Goal: Task Accomplishment & Management: Use online tool/utility

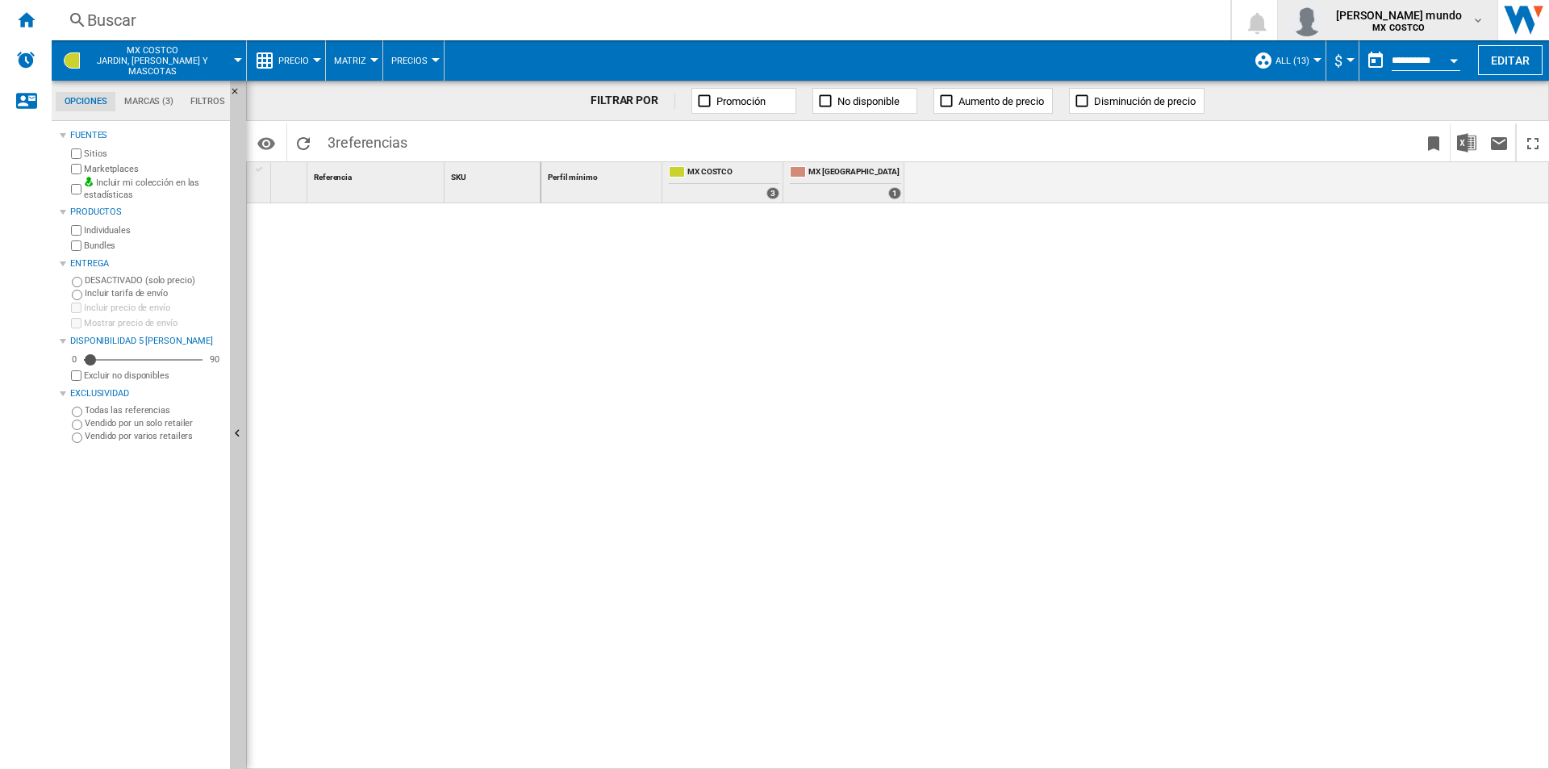
click at [1425, 28] on b "MX COSTCO" at bounding box center [1398, 28] width 52 height 10
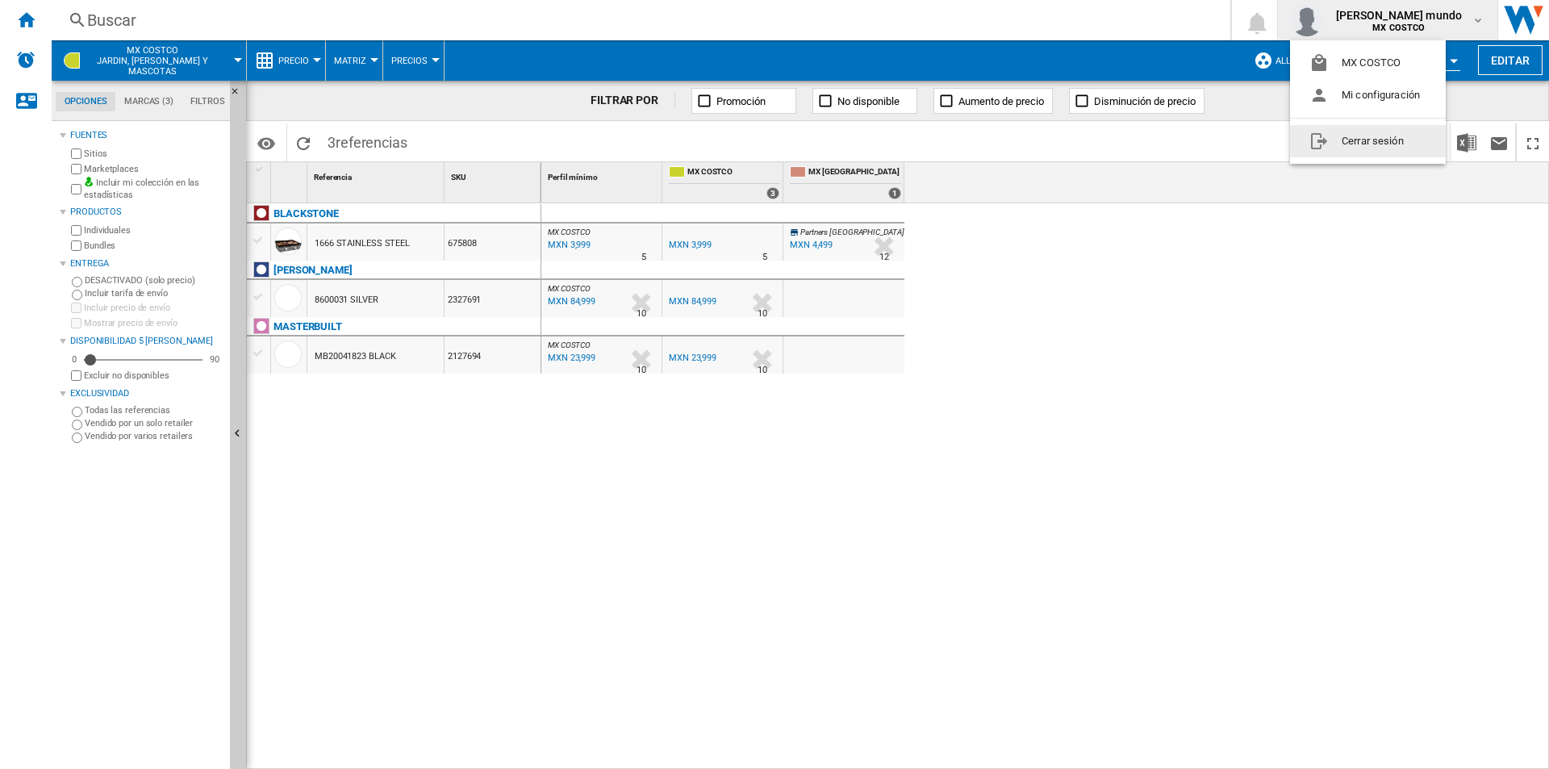
click at [1394, 141] on button "Cerrar sesión" at bounding box center [1368, 141] width 156 height 32
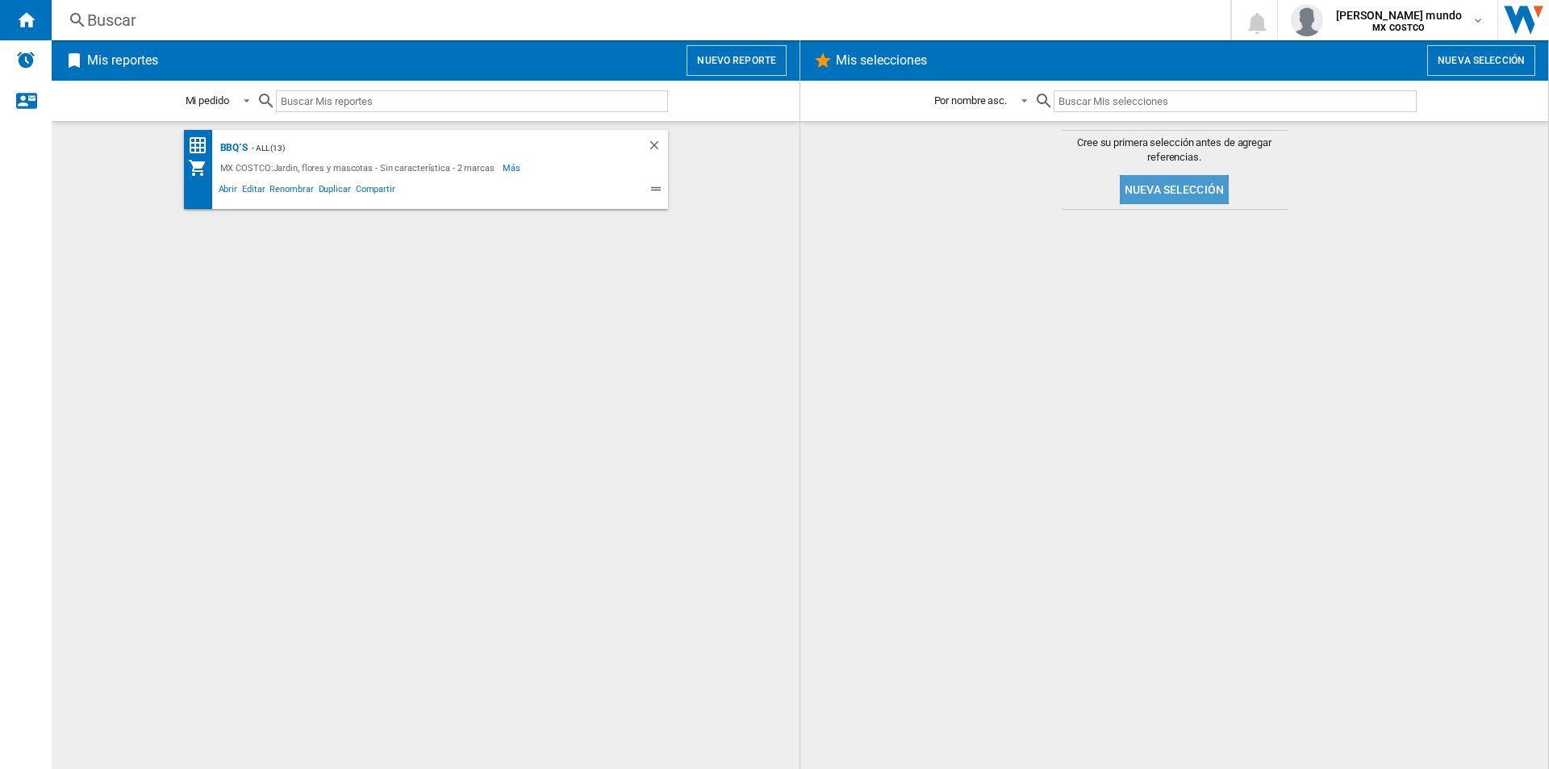
click at [1148, 191] on button "Nueva selección" at bounding box center [1174, 189] width 109 height 29
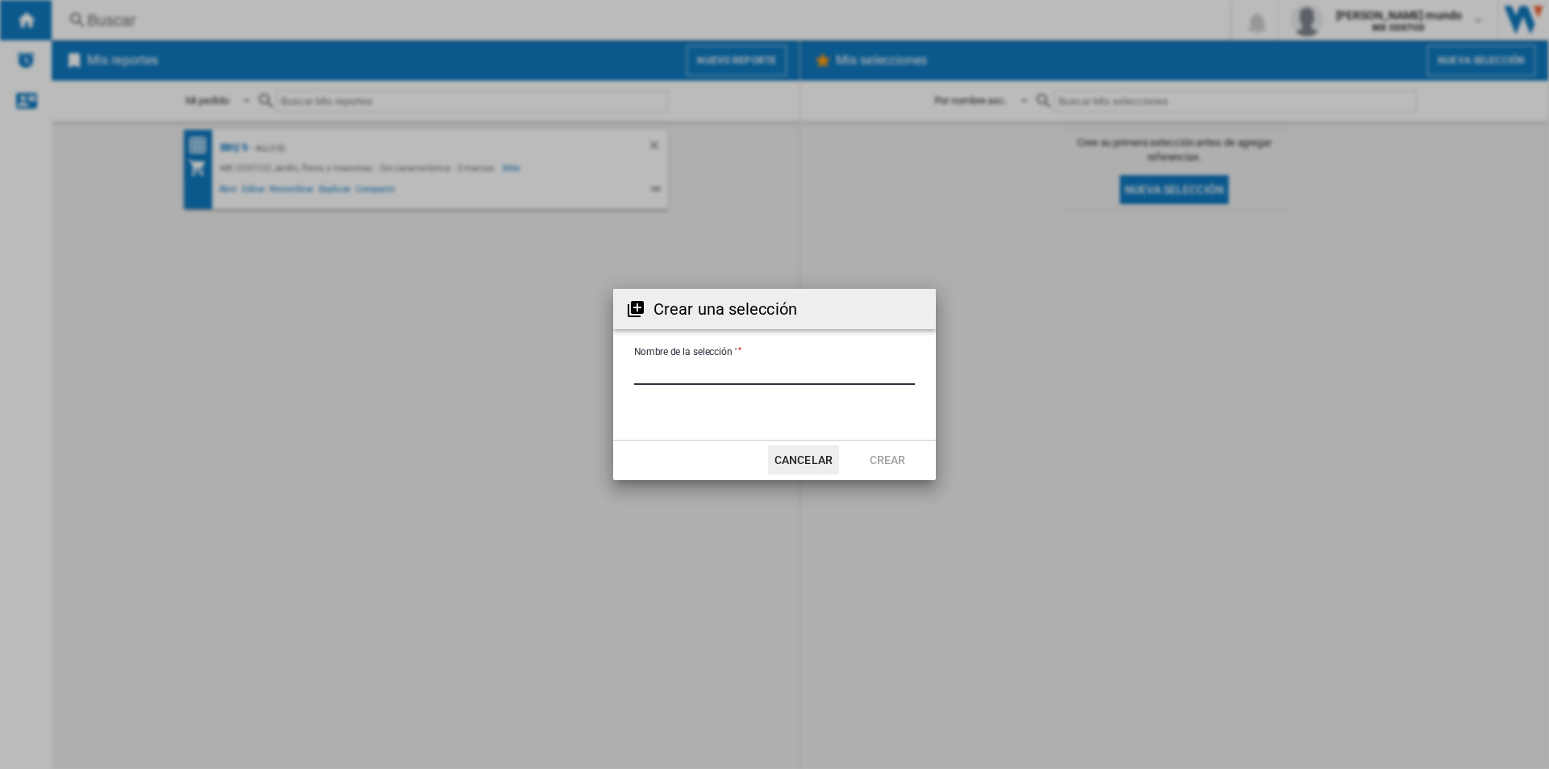
click at [808, 363] on input "Nombre de la selección '" at bounding box center [774, 373] width 281 height 24
type input "**********"
click at [891, 461] on button "Crear" at bounding box center [887, 459] width 71 height 29
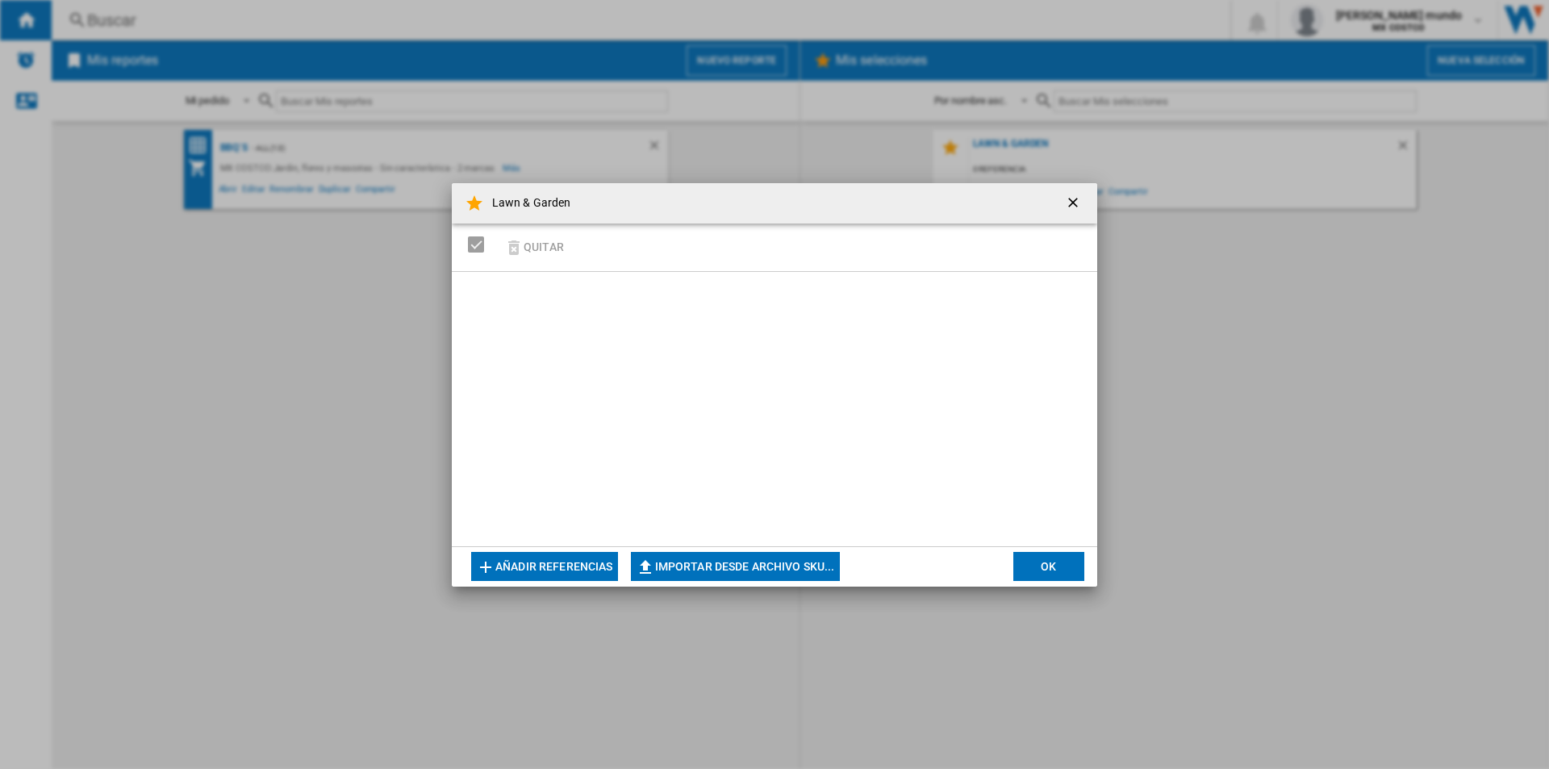
click at [604, 570] on button "Añadir referencias" at bounding box center [544, 566] width 147 height 29
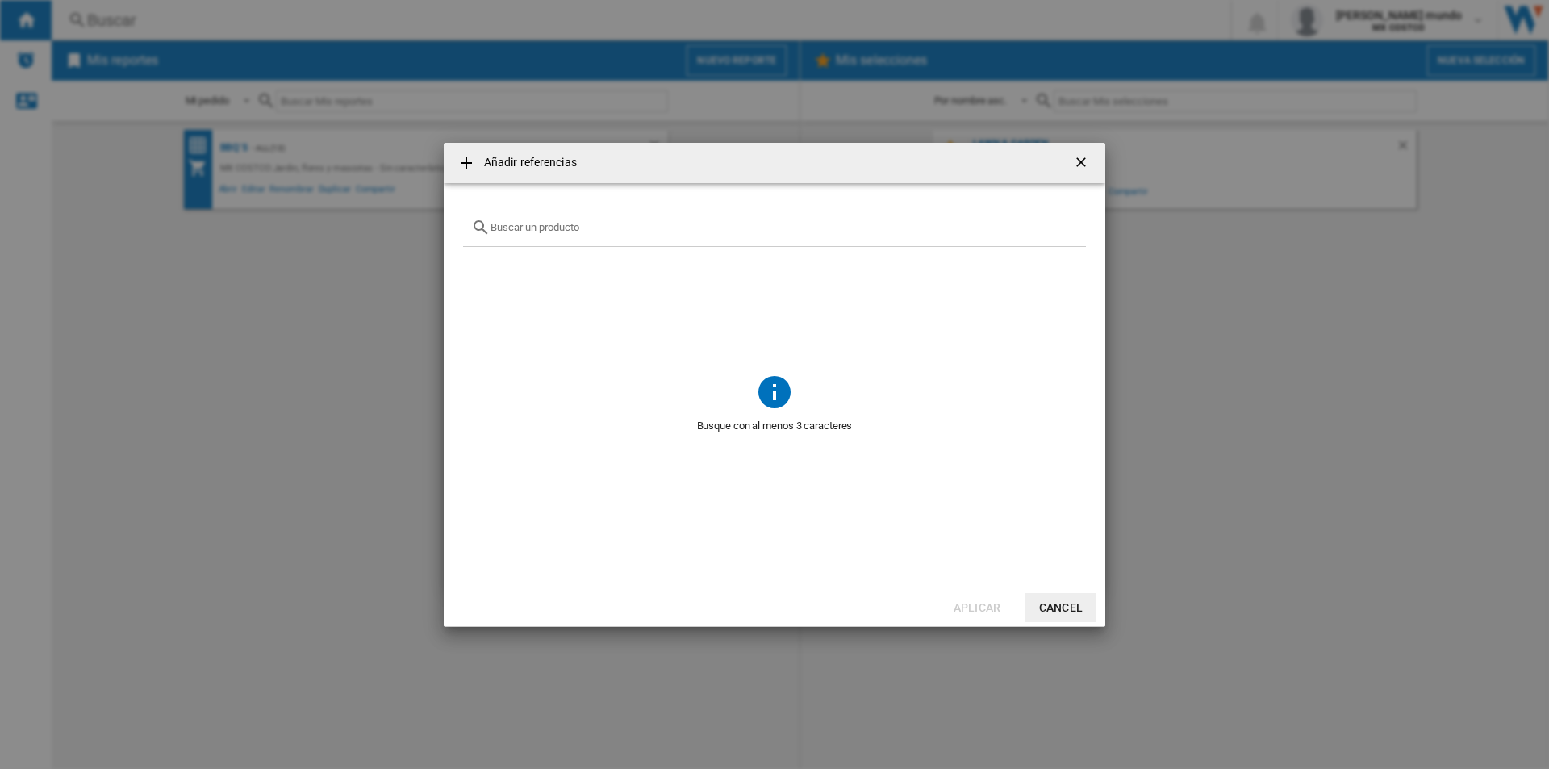
click at [787, 378] on md-icon "Añadir referencias ..." at bounding box center [774, 391] width 39 height 39
click at [759, 409] on md-icon "Añadir referencias ..." at bounding box center [774, 391] width 39 height 39
click at [765, 385] on md-icon "Añadir referencias ..." at bounding box center [774, 391] width 39 height 39
click at [704, 224] on input "Añadir referencias ..." at bounding box center [783, 227] width 587 height 12
type input "bbq"
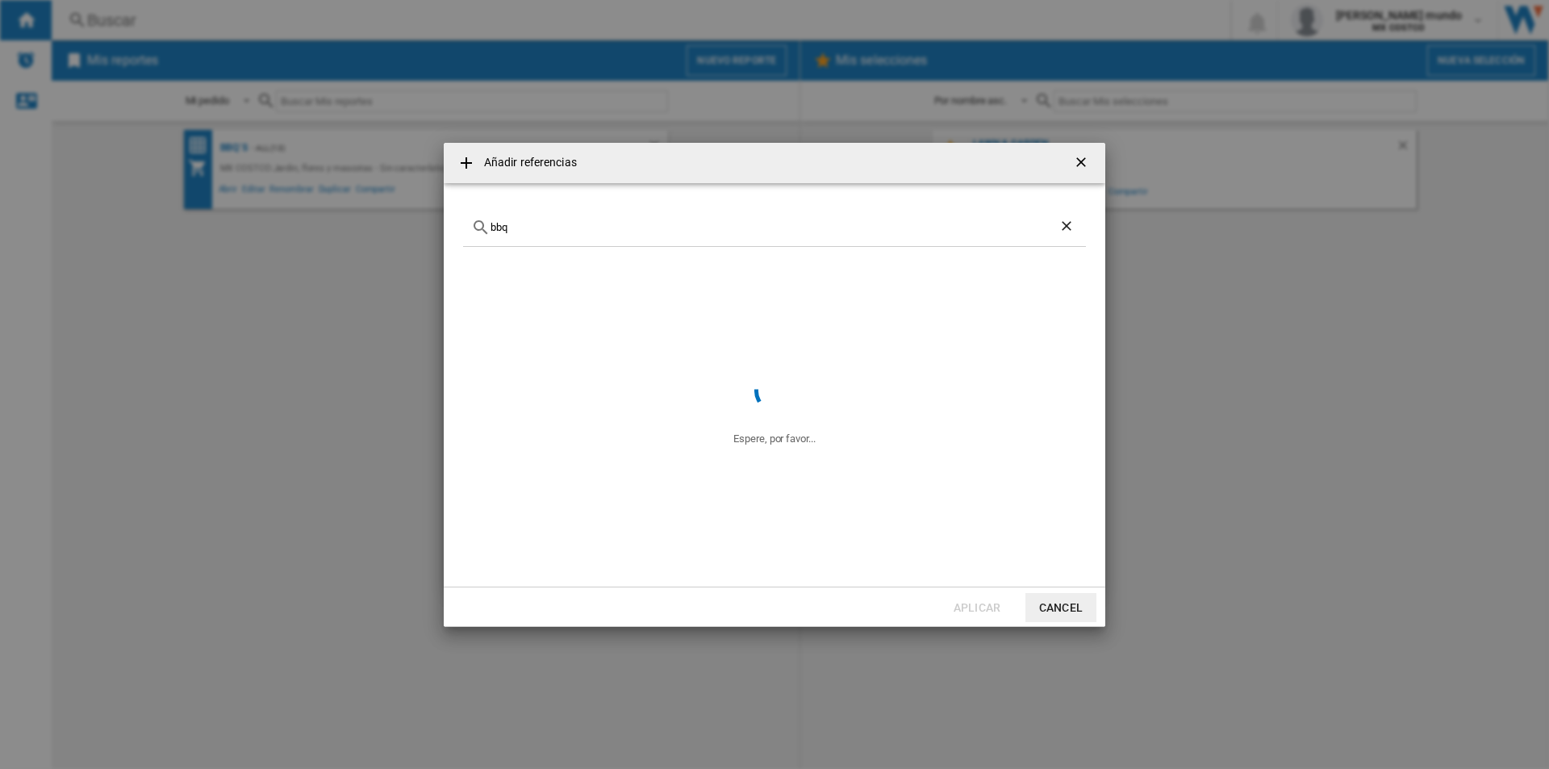
click at [1066, 226] on ng-md-icon "Borrar búsqueda" at bounding box center [1067, 227] width 19 height 19
click at [843, 215] on div "Añadir referencias ..." at bounding box center [774, 228] width 623 height 38
click at [835, 223] on input "Añadir referencias ..." at bounding box center [783, 227] width 587 height 12
type input "a"
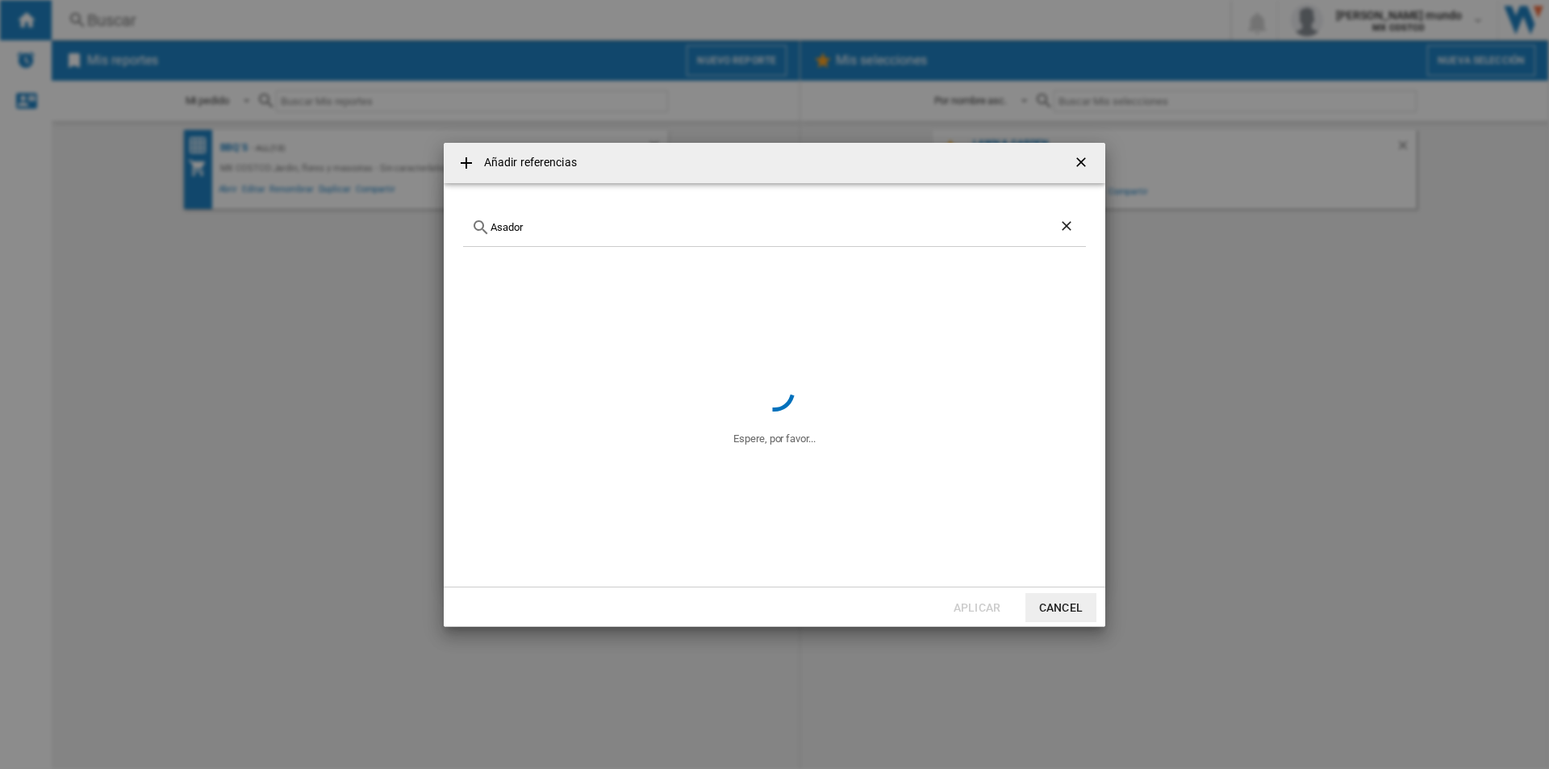
type input "Asador"
click at [1068, 220] on ng-md-icon "Borrar búsqueda" at bounding box center [1067, 227] width 19 height 19
click at [1085, 171] on ng-md-icon "getI18NText('BUTTONS.CLOSE_DIALOG')" at bounding box center [1082, 163] width 19 height 19
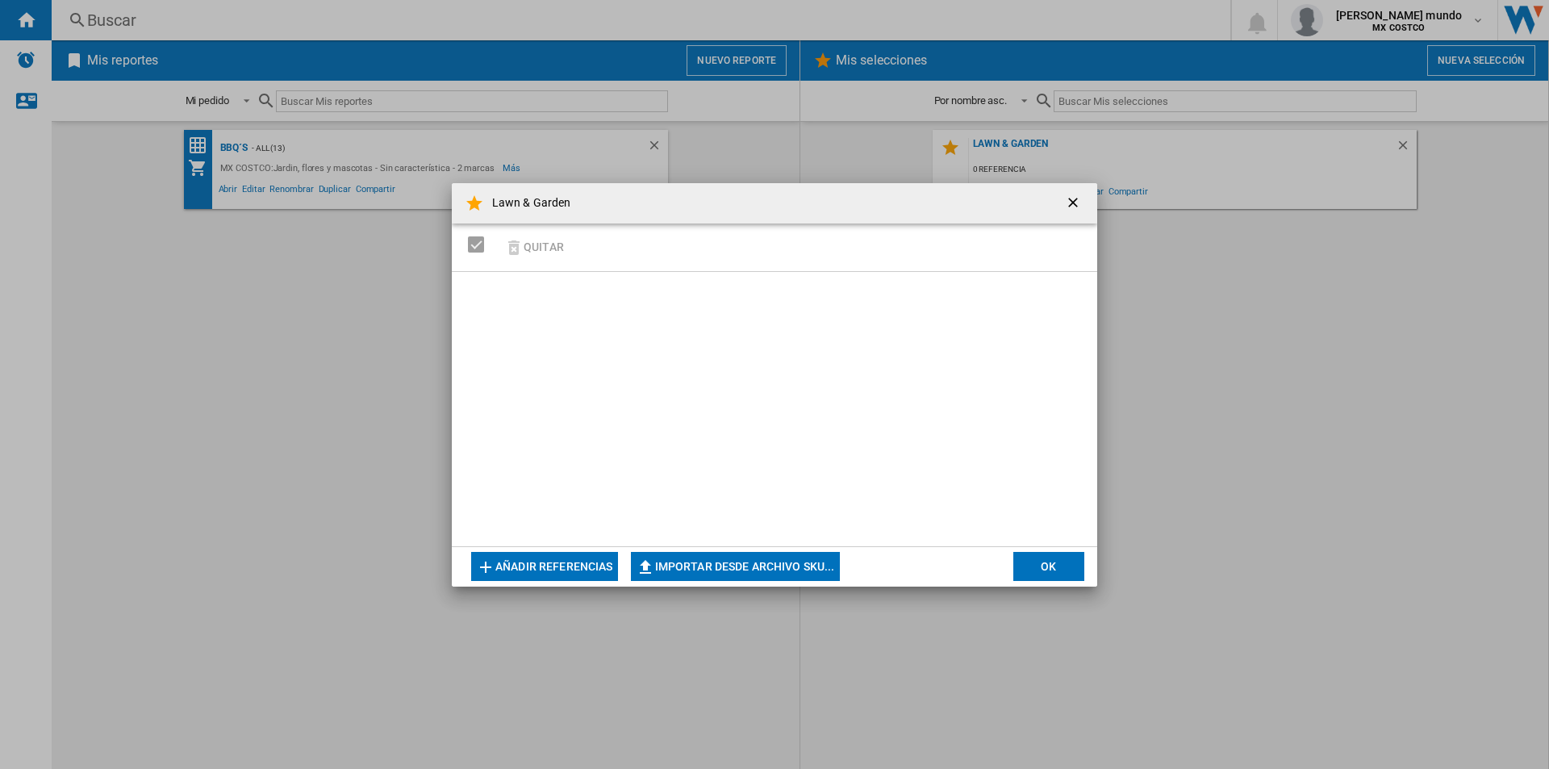
click at [778, 564] on button "Importar desde archivo SKU..." at bounding box center [735, 566] width 209 height 29
click at [1062, 207] on button "button" at bounding box center [1074, 203] width 32 height 32
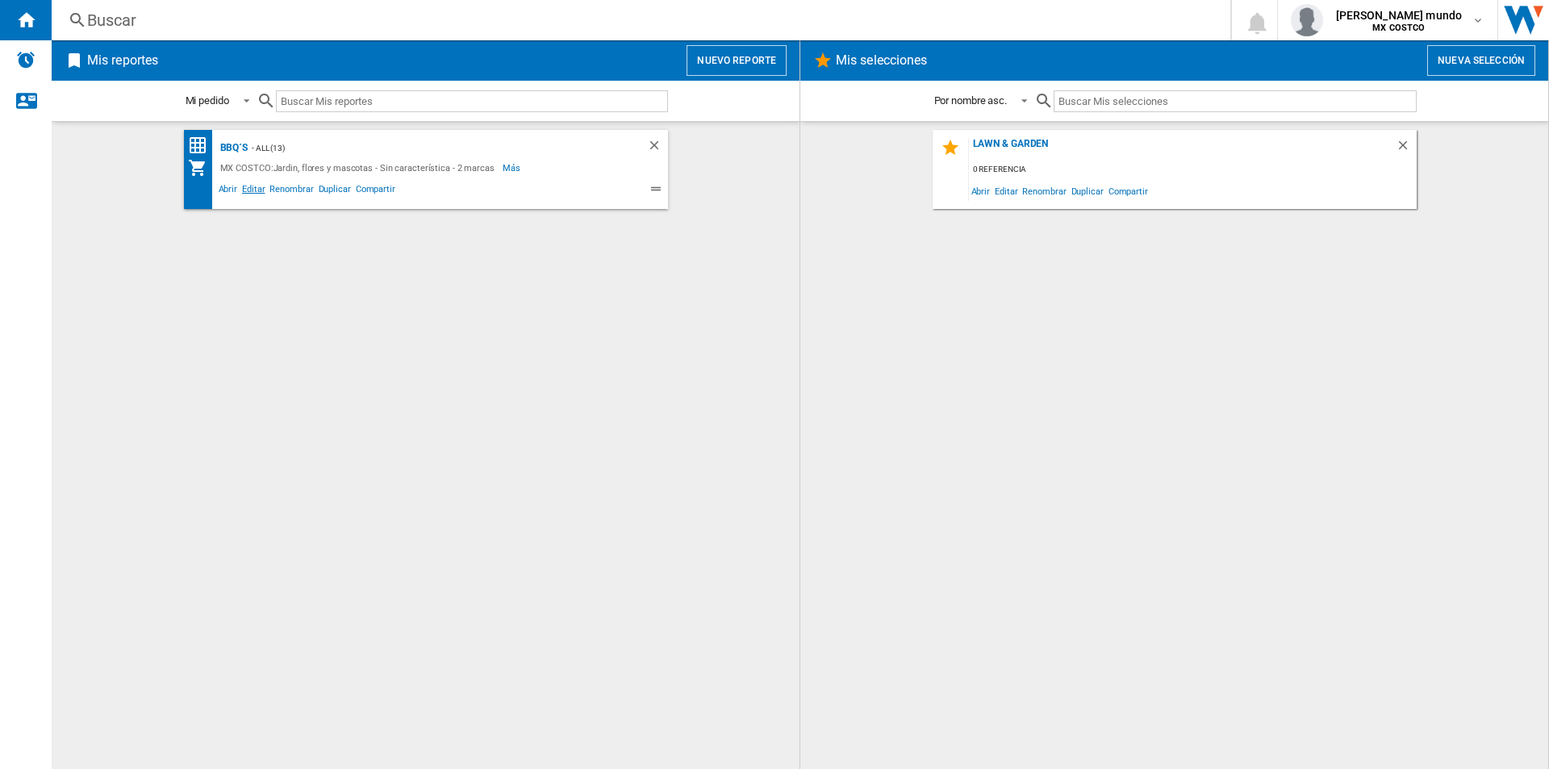
click at [256, 191] on span "Editar" at bounding box center [253, 191] width 27 height 19
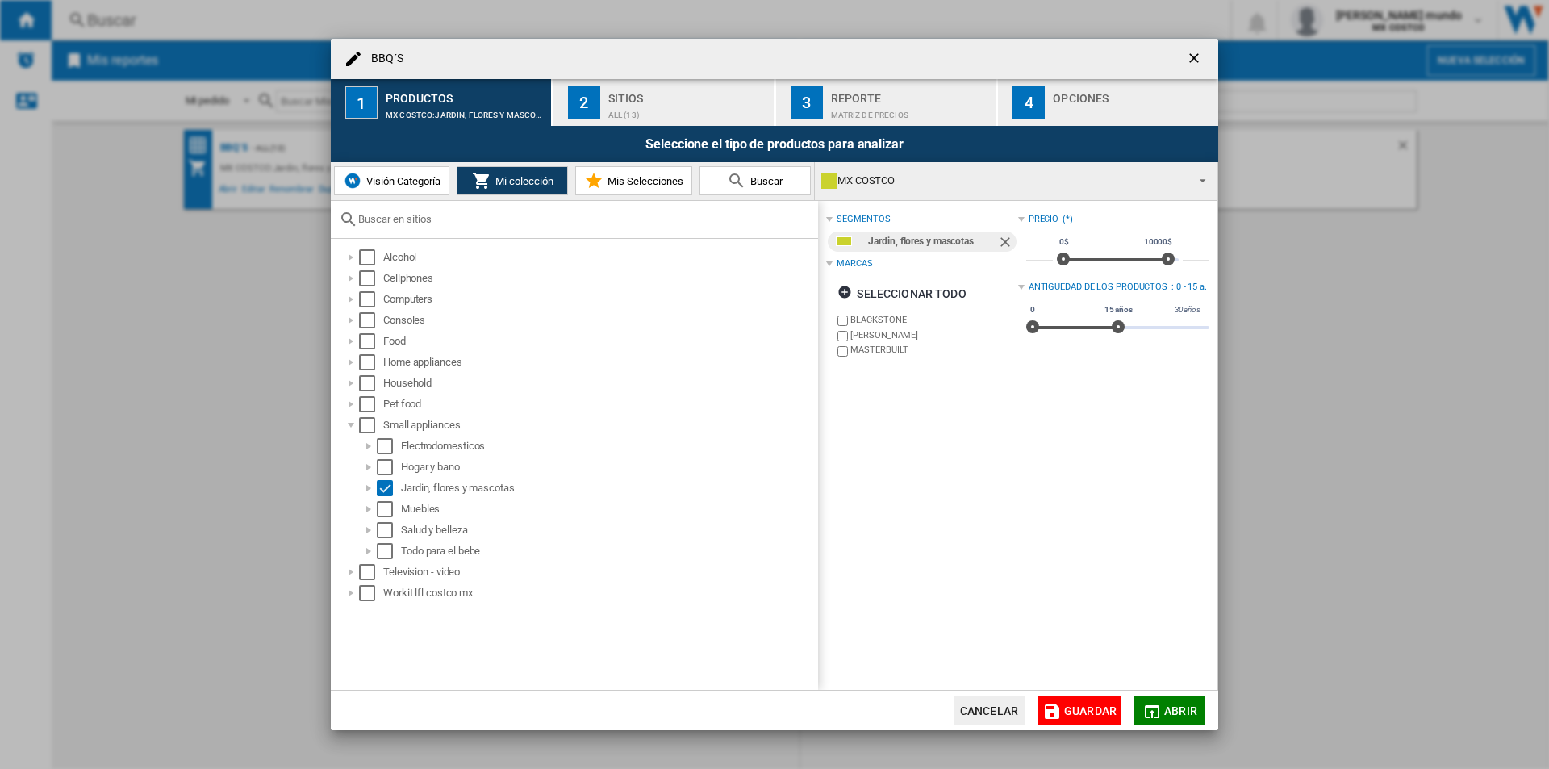
click at [503, 186] on span "Mi colección" at bounding box center [522, 181] width 62 height 12
click at [405, 186] on span "Visión Categoría" at bounding box center [401, 181] width 78 height 12
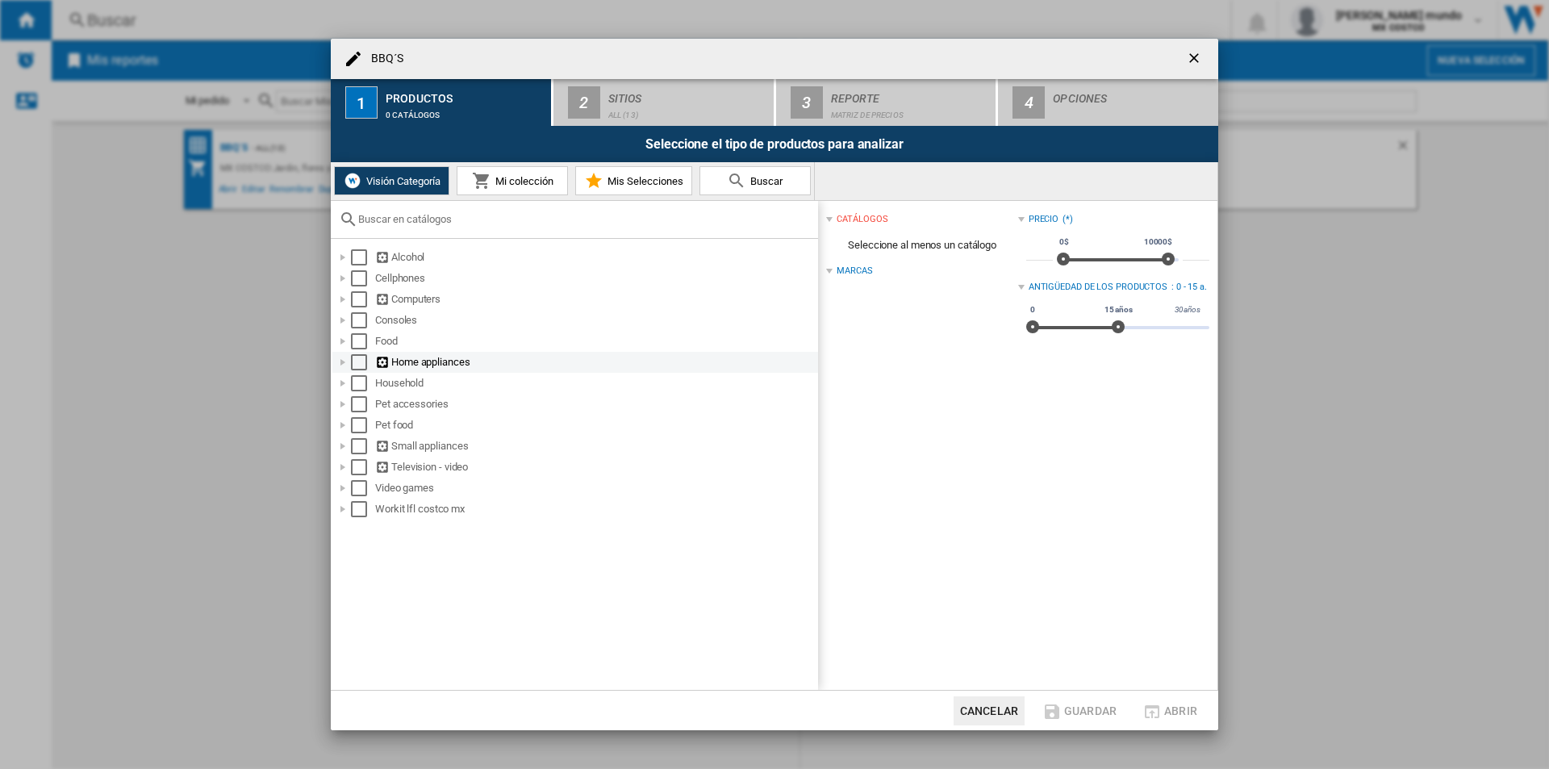
click at [339, 361] on div at bounding box center [343, 362] width 16 height 16
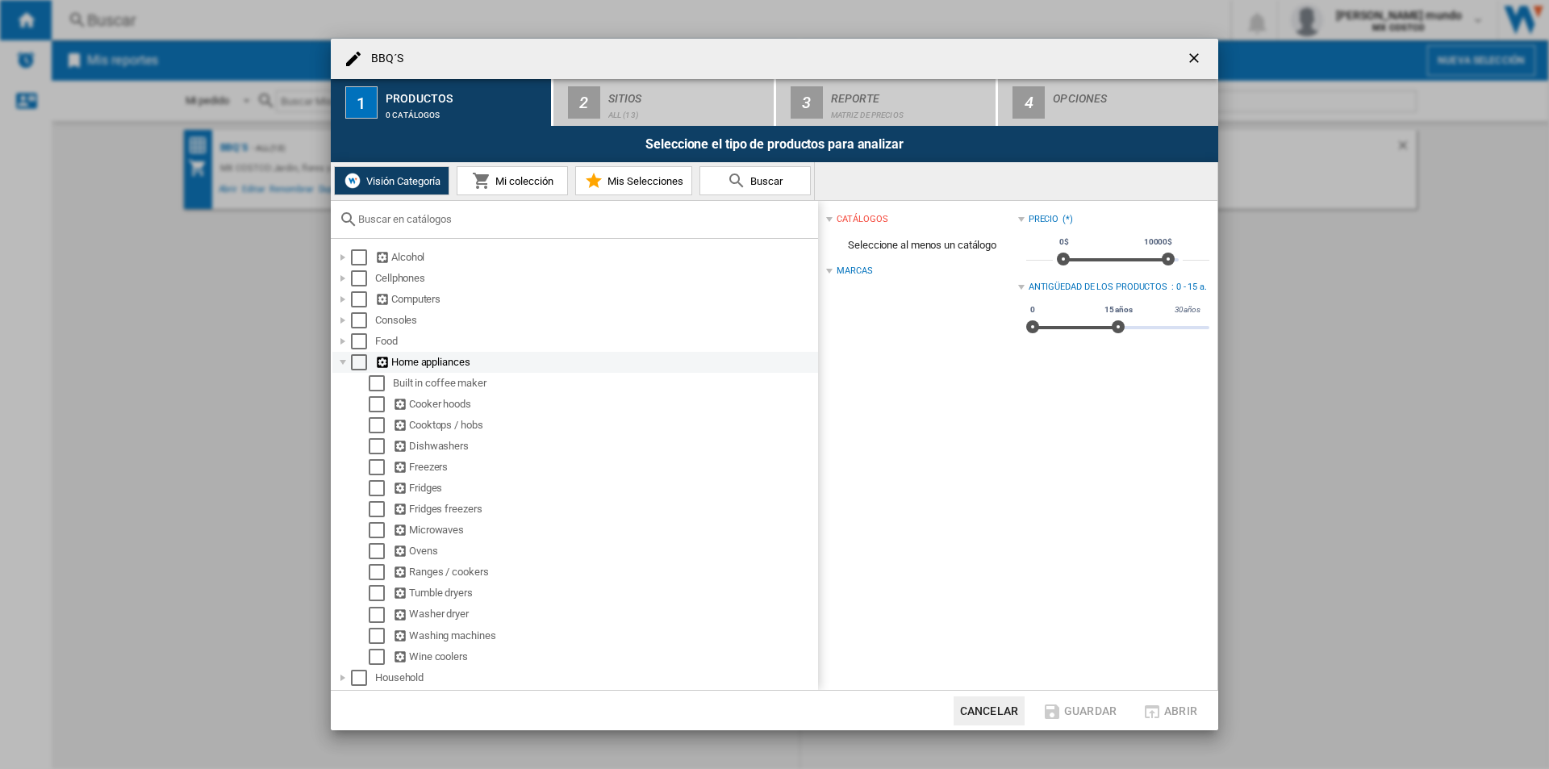
click at [339, 361] on div at bounding box center [343, 362] width 16 height 16
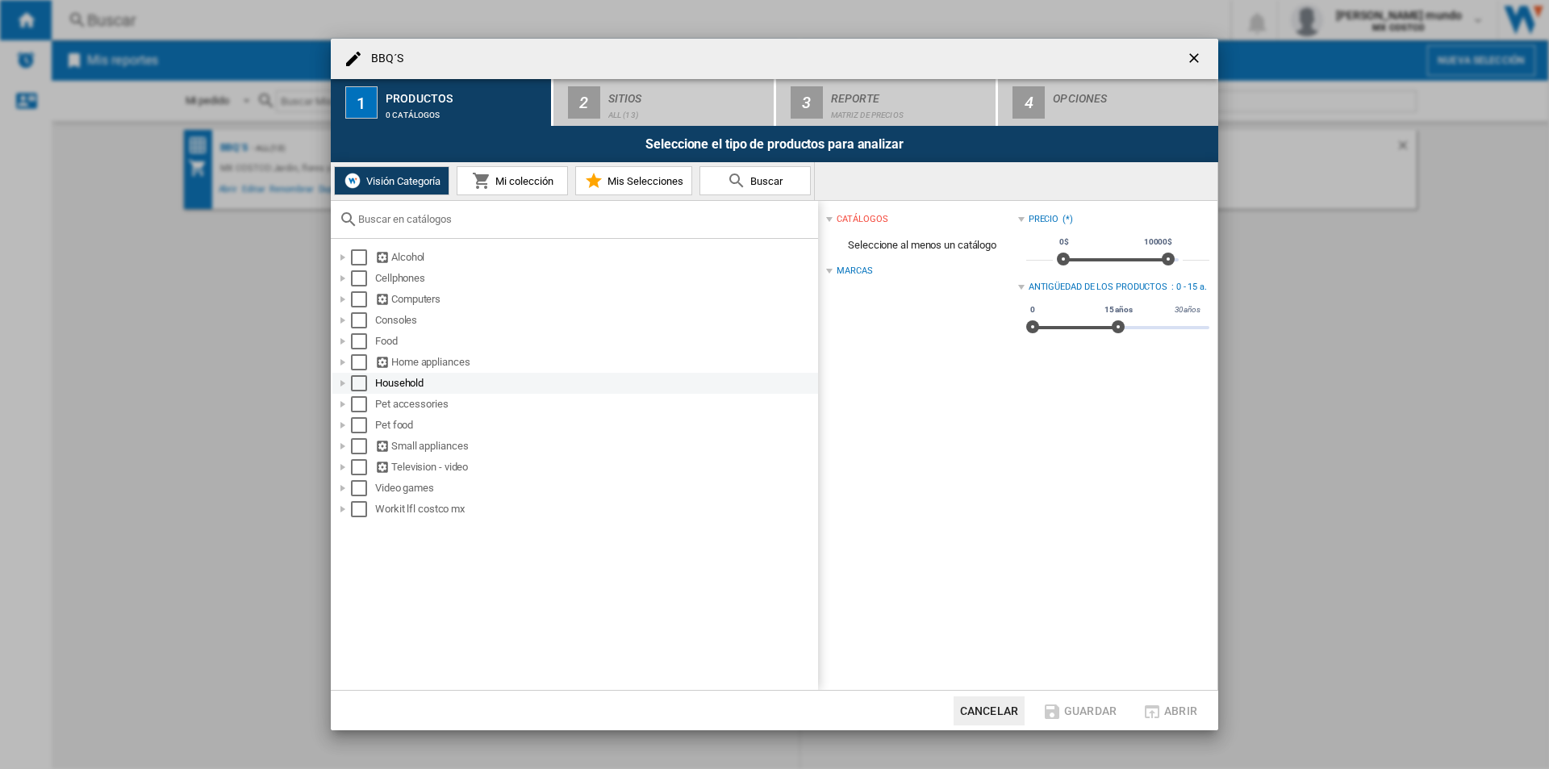
click at [340, 381] on div at bounding box center [343, 383] width 16 height 16
click at [344, 259] on div at bounding box center [343, 257] width 16 height 16
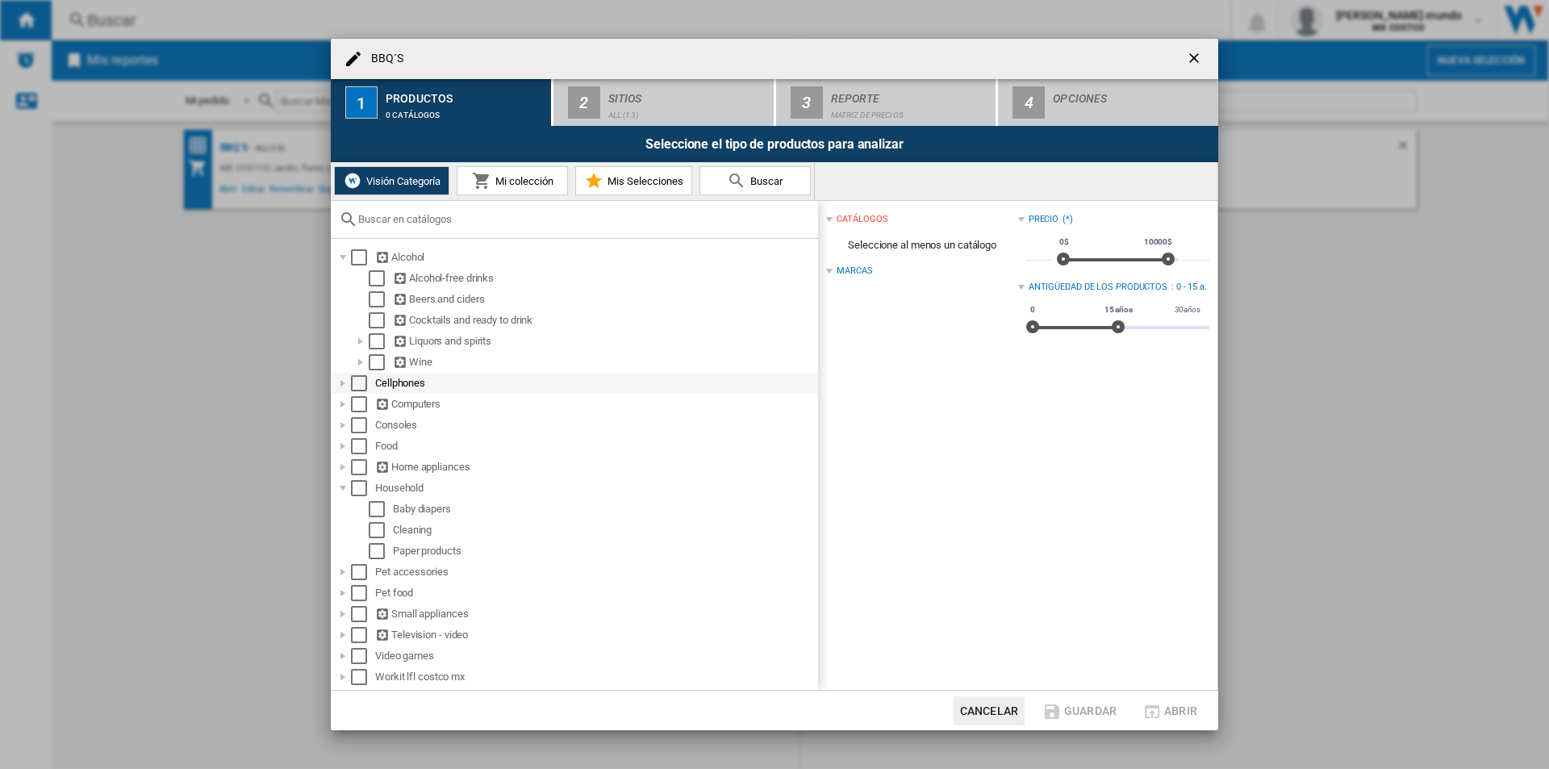
click at [339, 382] on div at bounding box center [343, 383] width 16 height 16
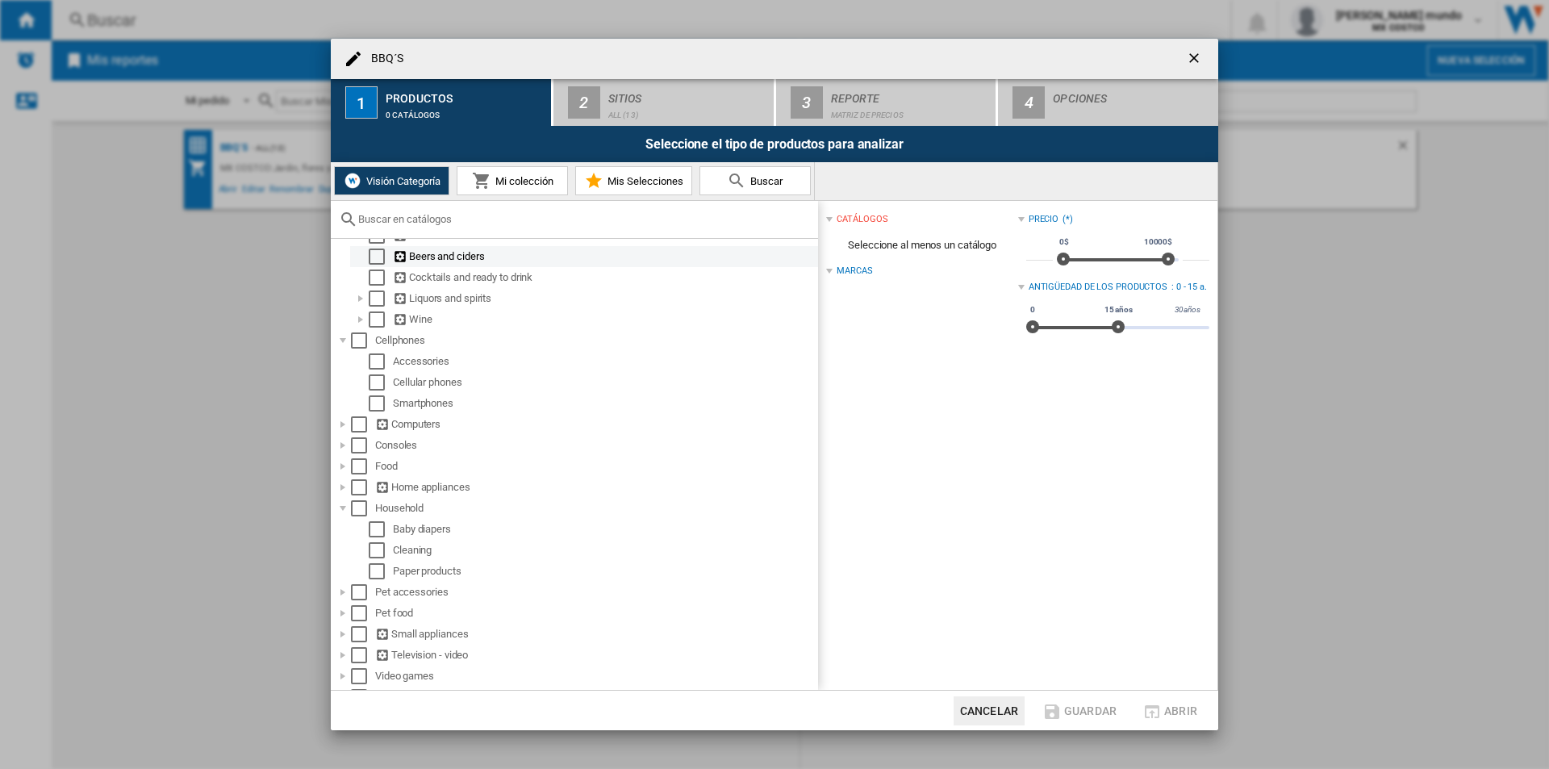
scroll to position [63, 0]
click at [342, 320] on div at bounding box center [343, 323] width 16 height 16
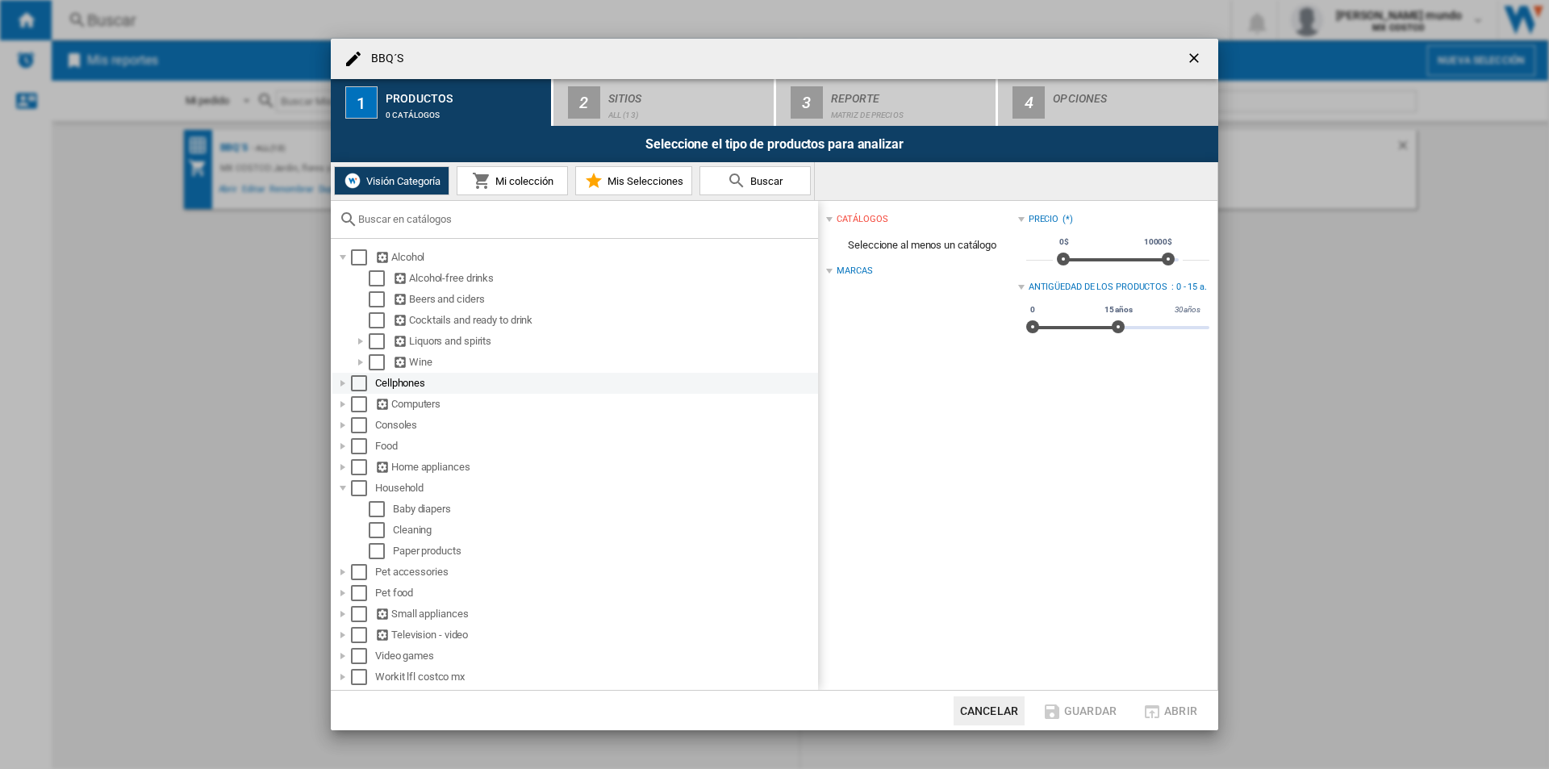
click at [338, 382] on div at bounding box center [343, 383] width 16 height 16
click at [340, 468] on div at bounding box center [343, 467] width 16 height 16
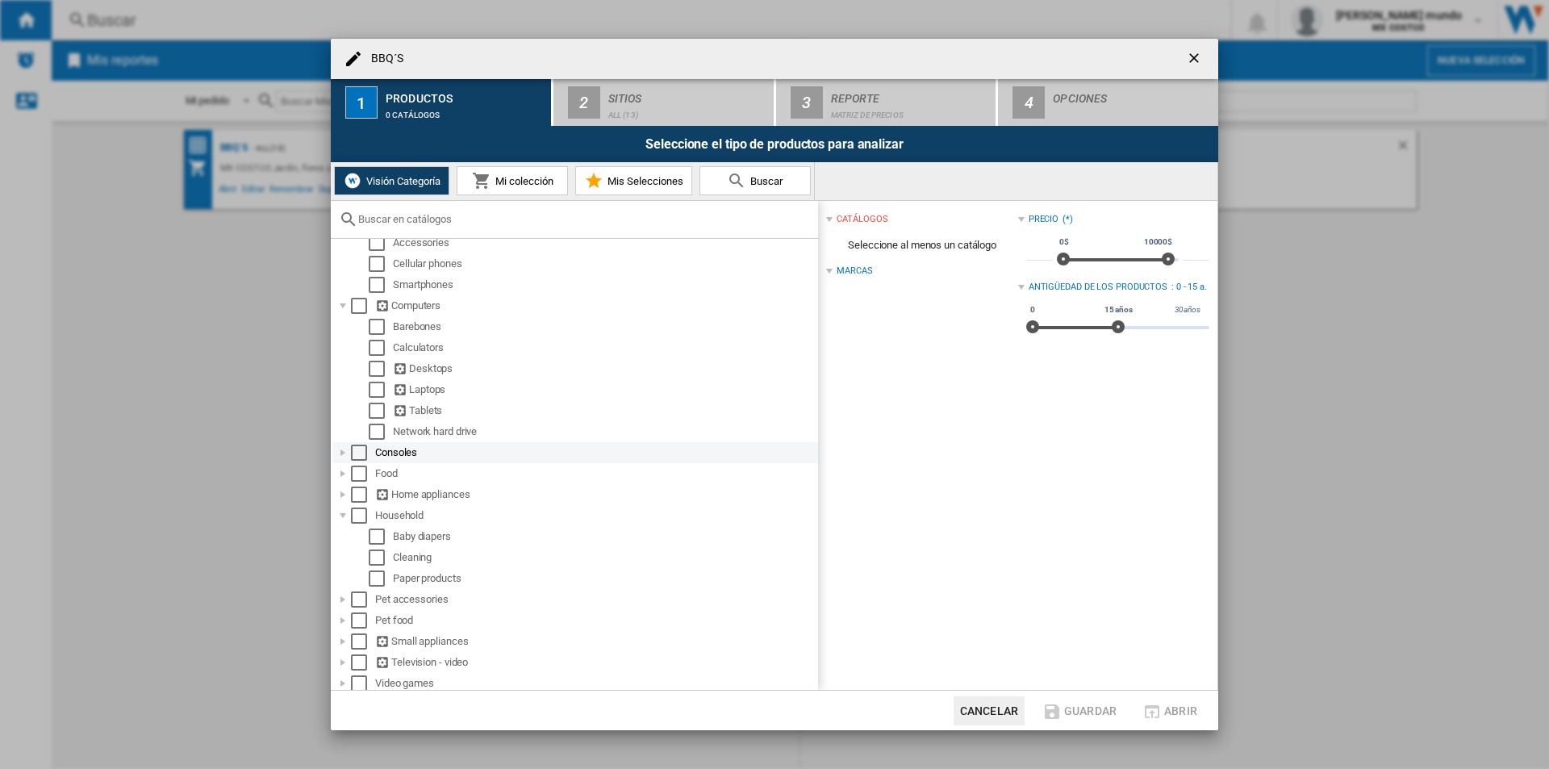
click at [343, 454] on div at bounding box center [343, 453] width 16 height 16
click at [337, 497] on div at bounding box center [343, 494] width 16 height 16
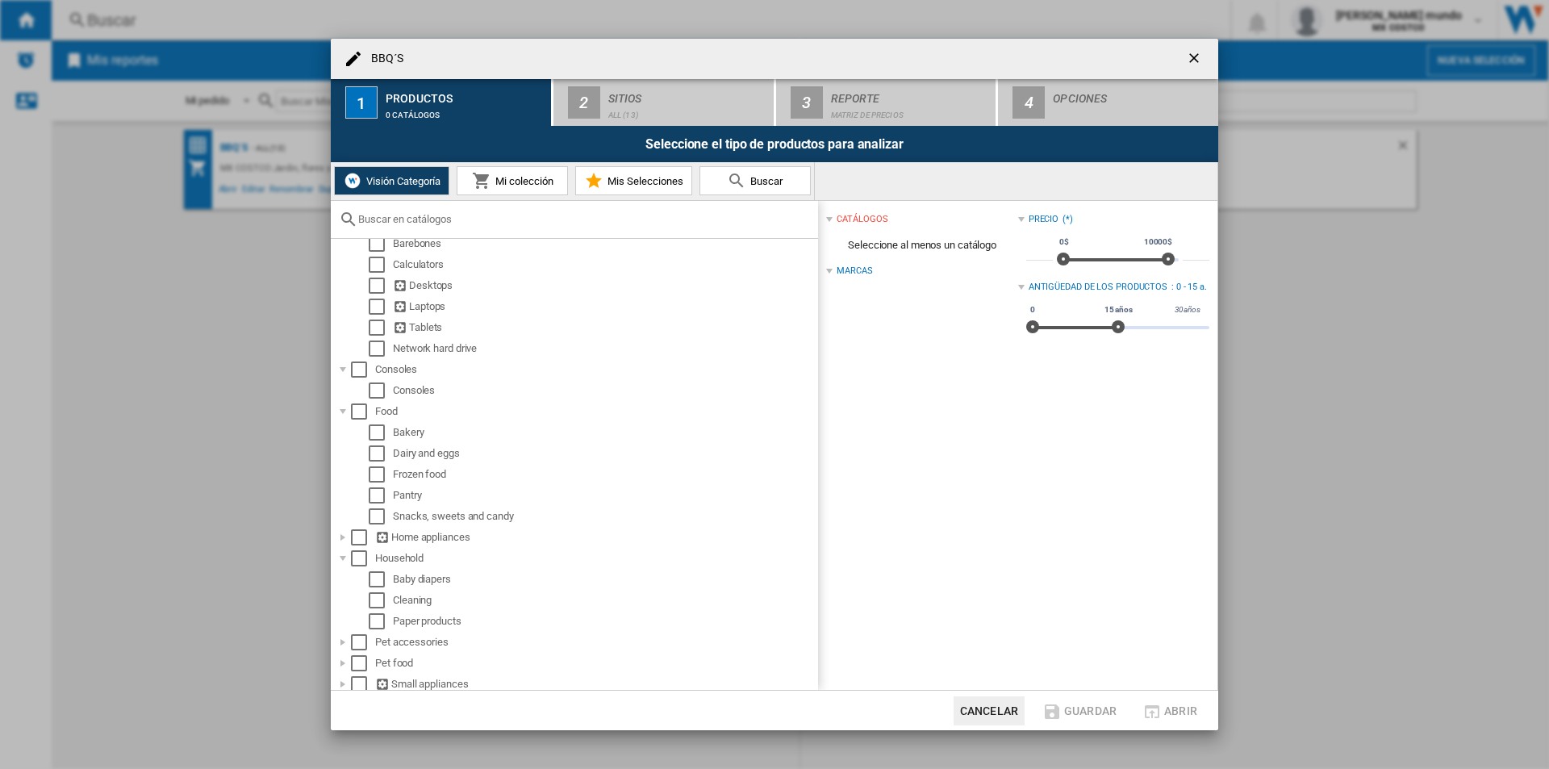
scroll to position [315, 0]
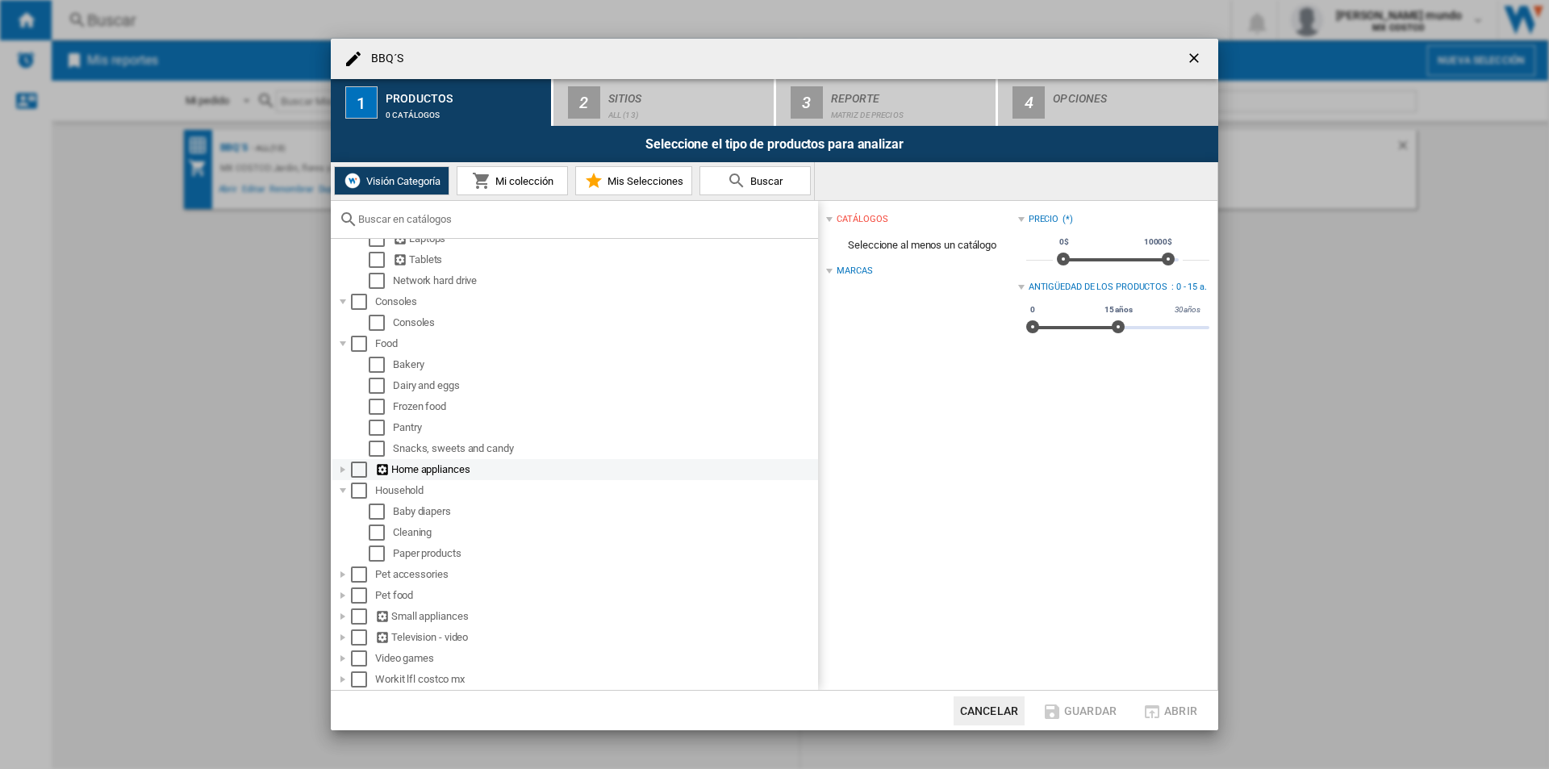
click at [348, 462] on div at bounding box center [343, 469] width 16 height 16
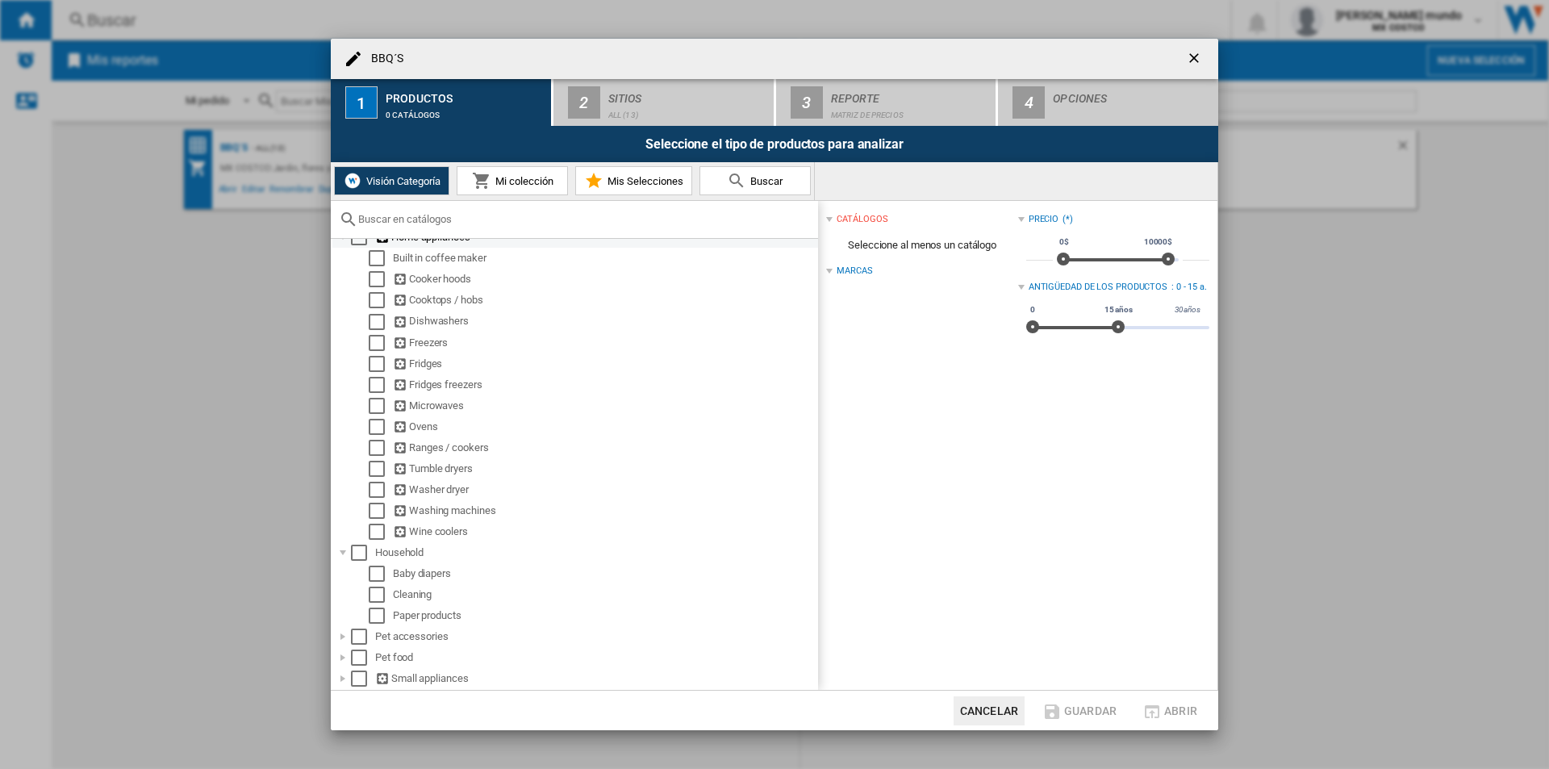
scroll to position [612, 0]
click at [339, 489] on div at bounding box center [343, 490] width 16 height 16
click at [350, 562] on div "Household" at bounding box center [575, 553] width 486 height 21
click at [349, 561] on div at bounding box center [343, 553] width 16 height 16
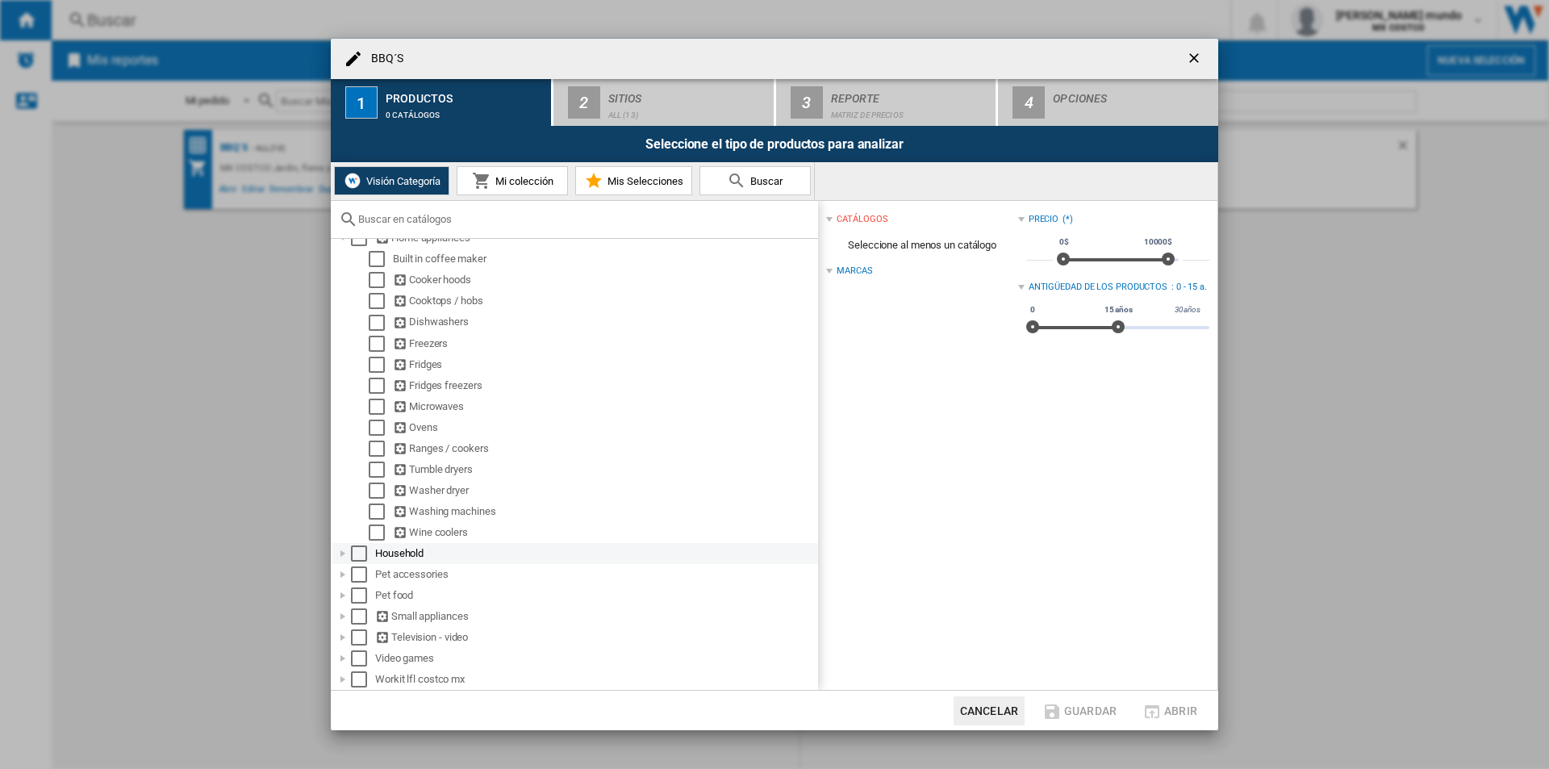
scroll to position [612, 0]
click at [341, 572] on div at bounding box center [343, 574] width 16 height 16
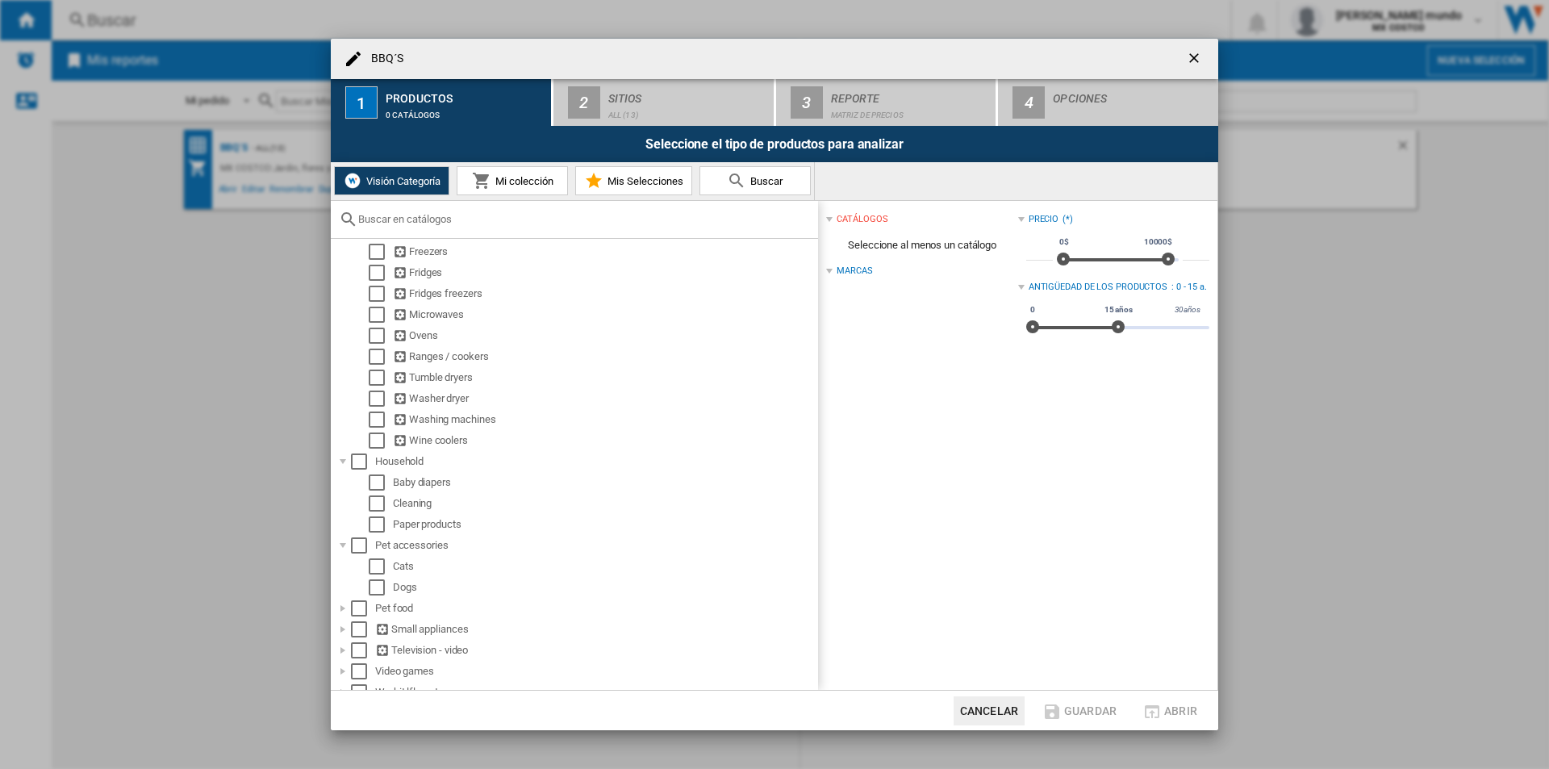
scroll to position [654, 0]
click at [342, 599] on div at bounding box center [343, 595] width 16 height 16
click at [344, 607] on div "Small appliances" at bounding box center [575, 616] width 486 height 21
click at [340, 616] on div at bounding box center [343, 616] width 16 height 16
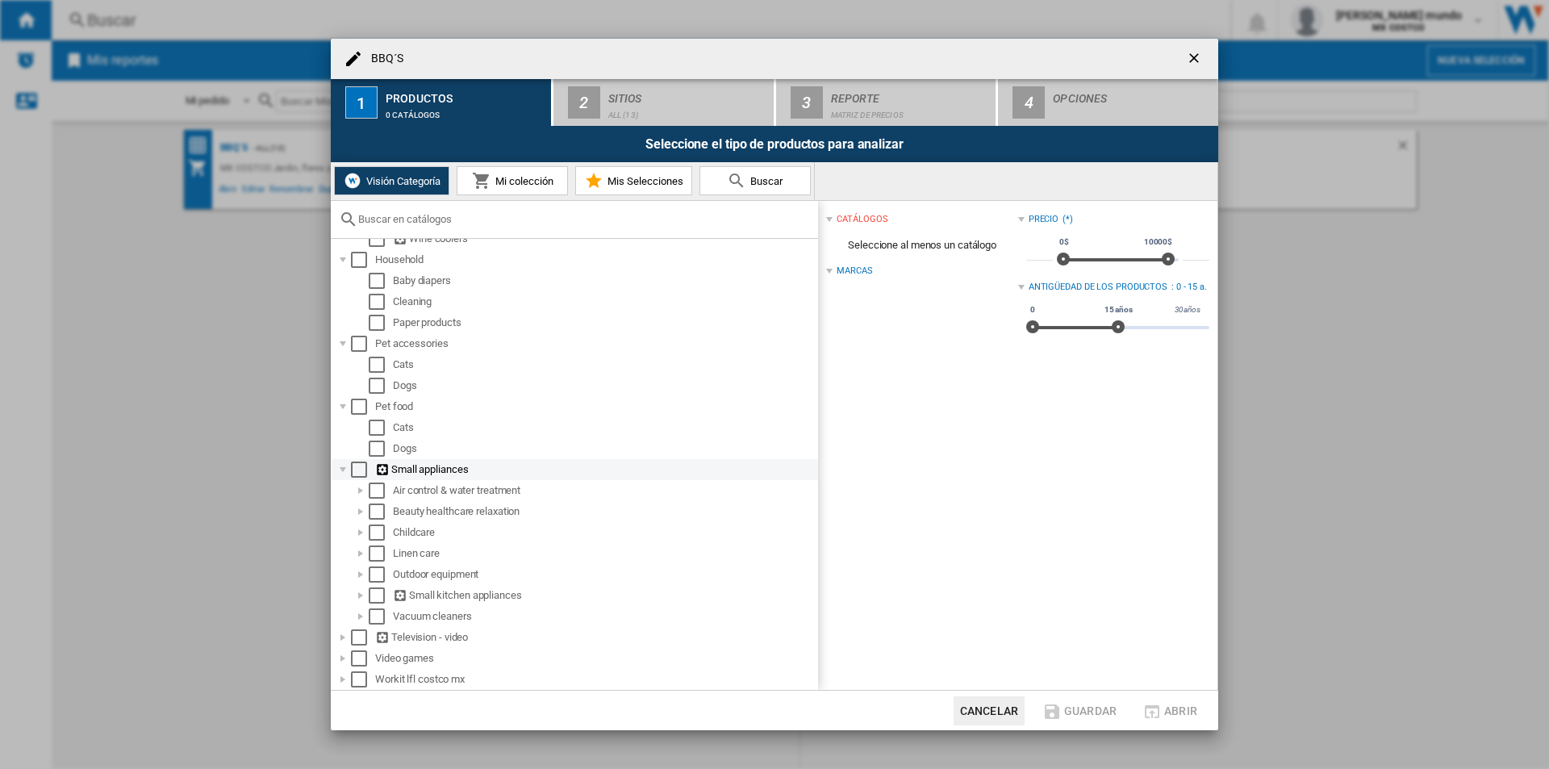
scroll to position [844, 0]
click at [1186, 58] on ng-md-icon "getI18NText('BUTTONS.CLOSE_DIALOG')" at bounding box center [1195, 59] width 19 height 19
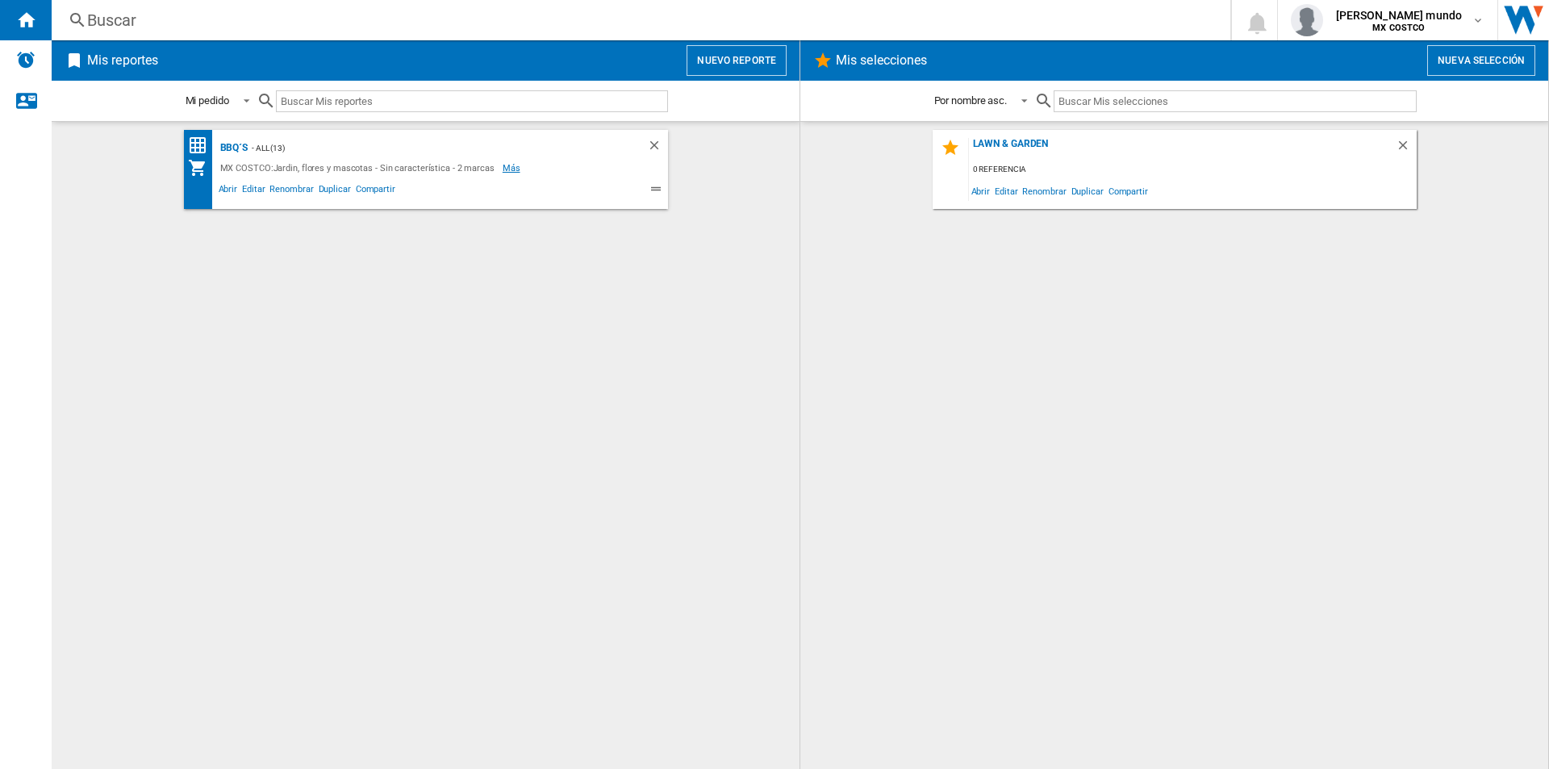
click at [503, 166] on span "Más" at bounding box center [513, 167] width 20 height 19
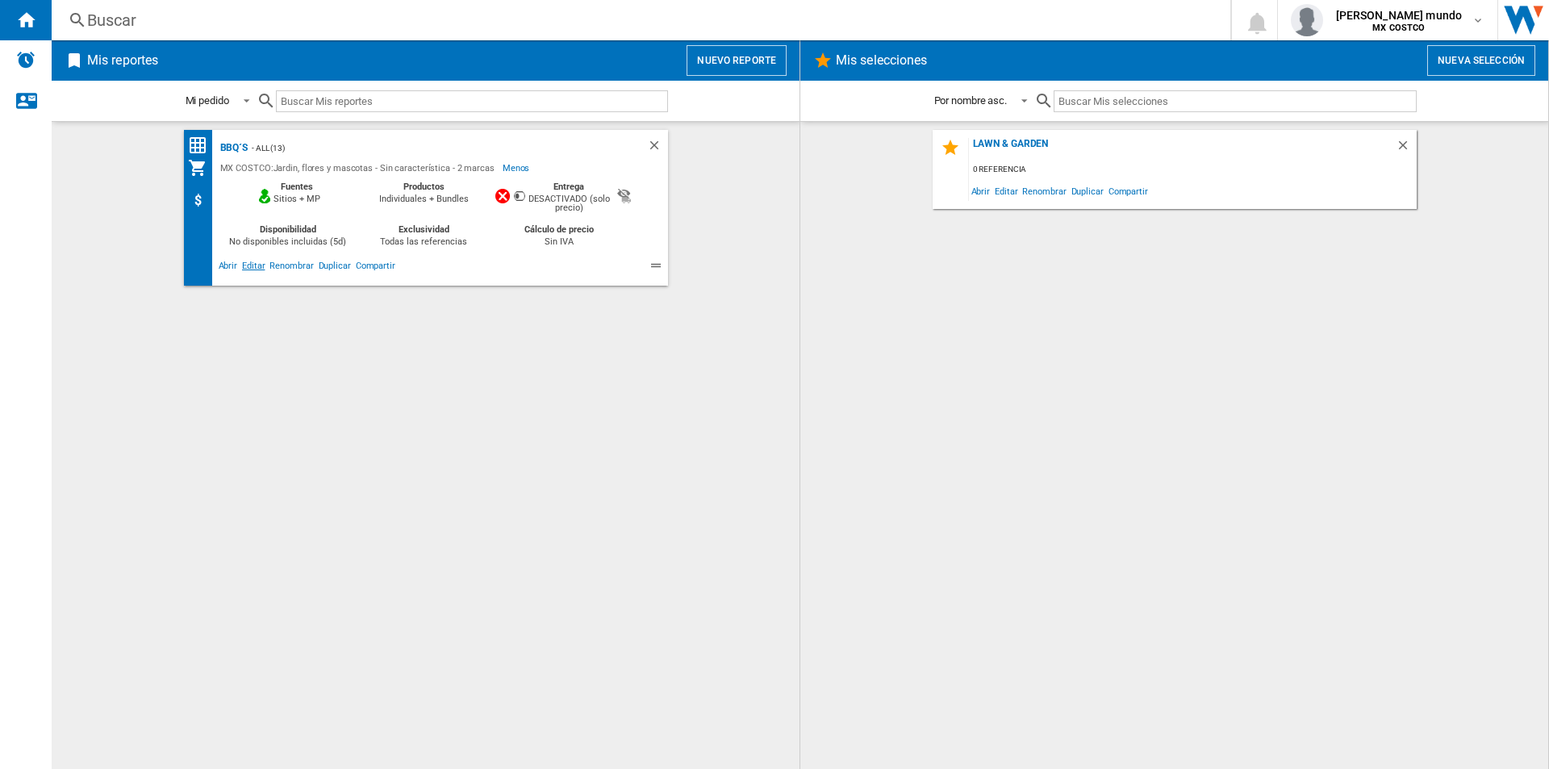
click at [248, 269] on span "Editar" at bounding box center [253, 267] width 27 height 19
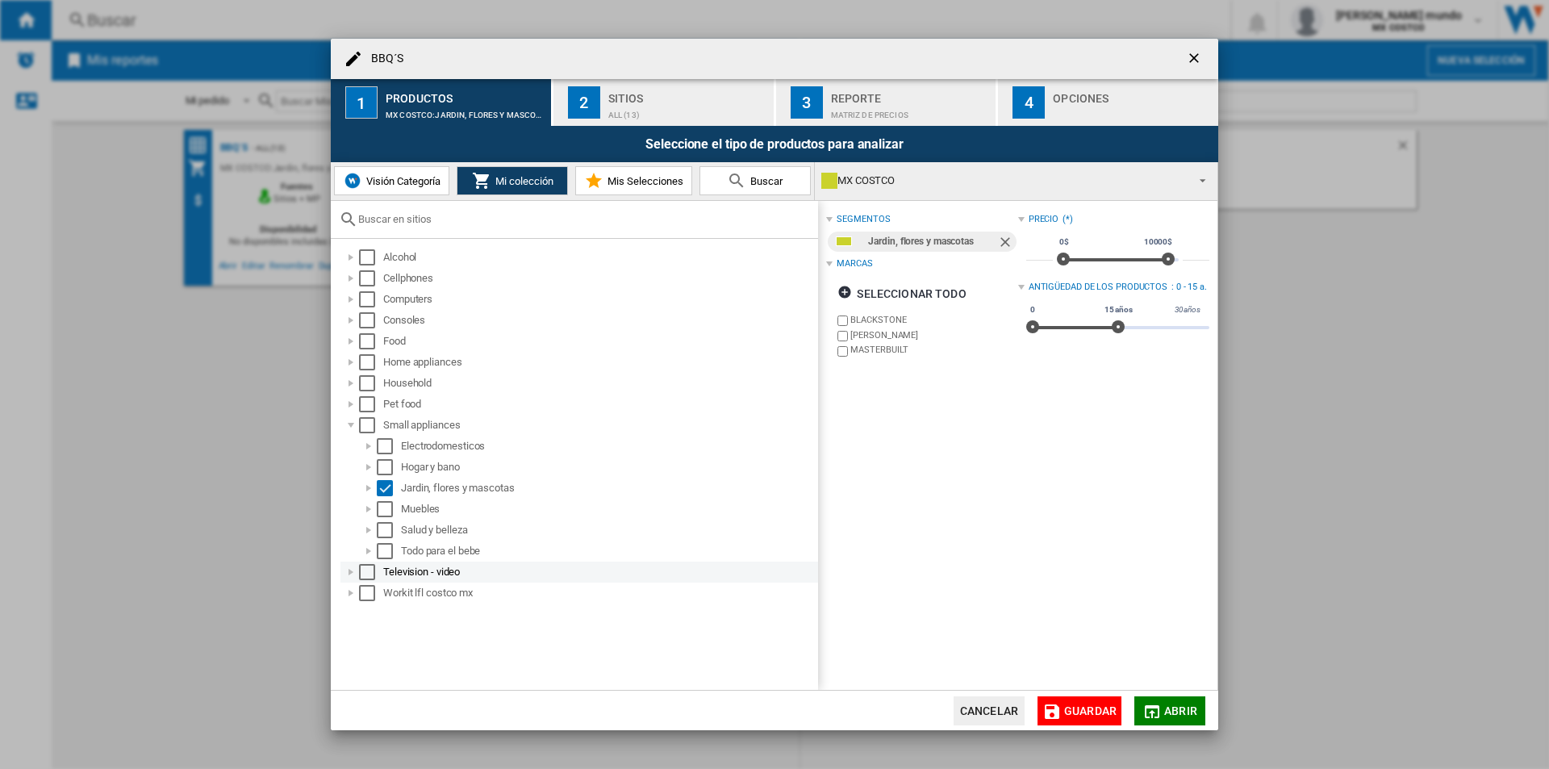
click at [344, 574] on div "BBQ´S 1 ..." at bounding box center [351, 572] width 16 height 16
click at [354, 616] on div "BBQ´S 1 ..." at bounding box center [351, 614] width 16 height 16
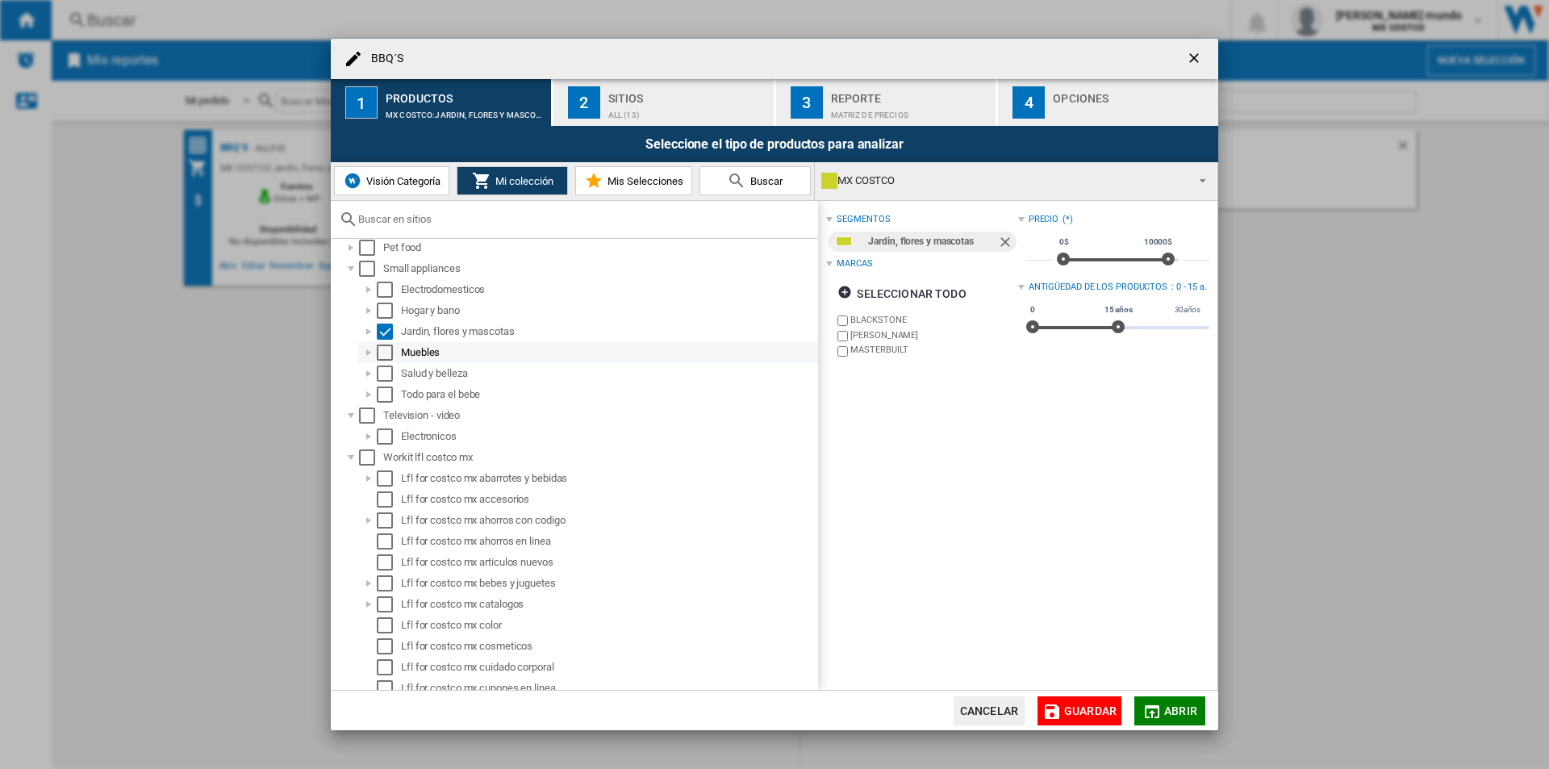
scroll to position [0, 0]
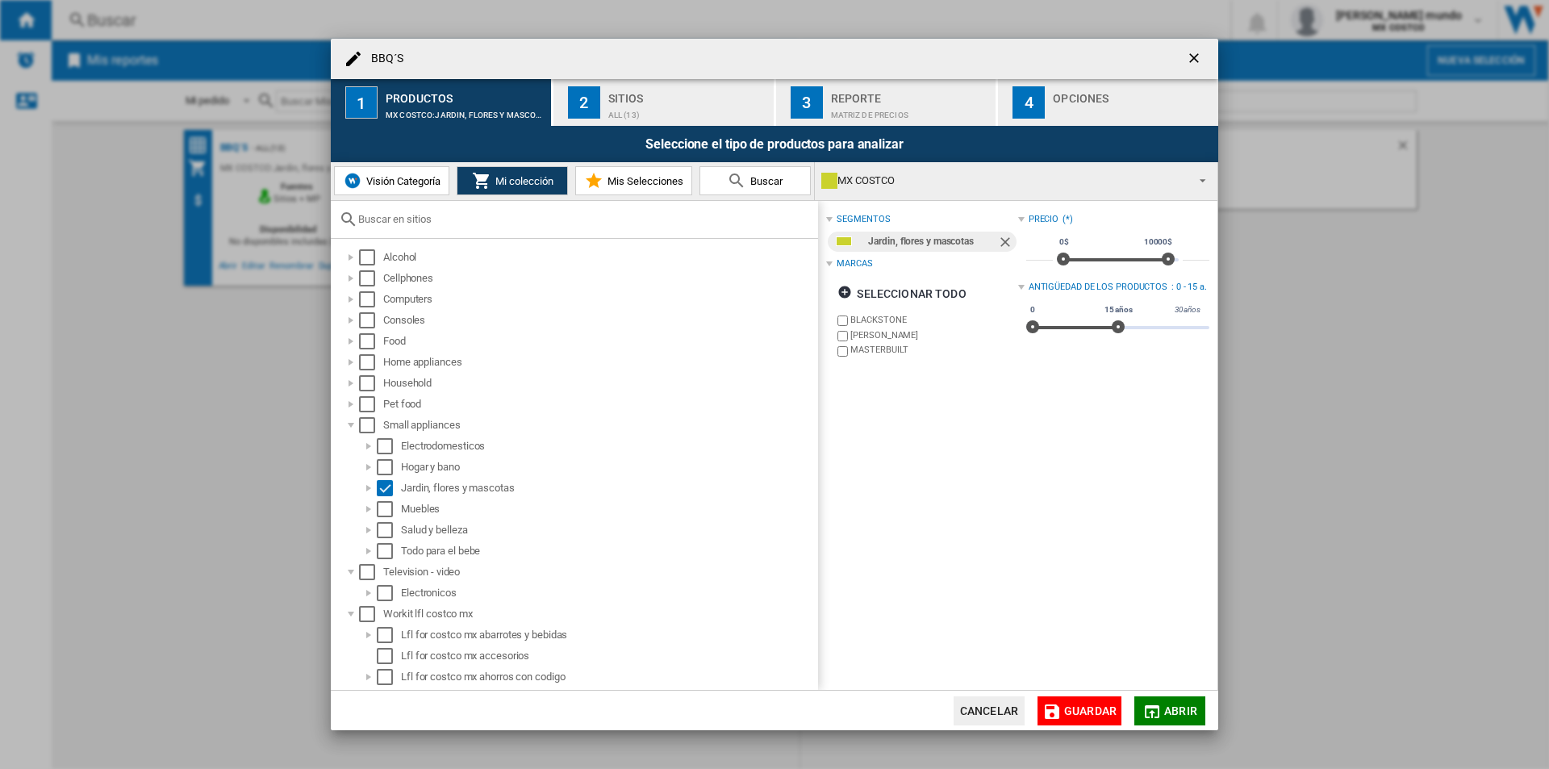
click at [736, 107] on div "ALL (13)" at bounding box center [687, 110] width 159 height 17
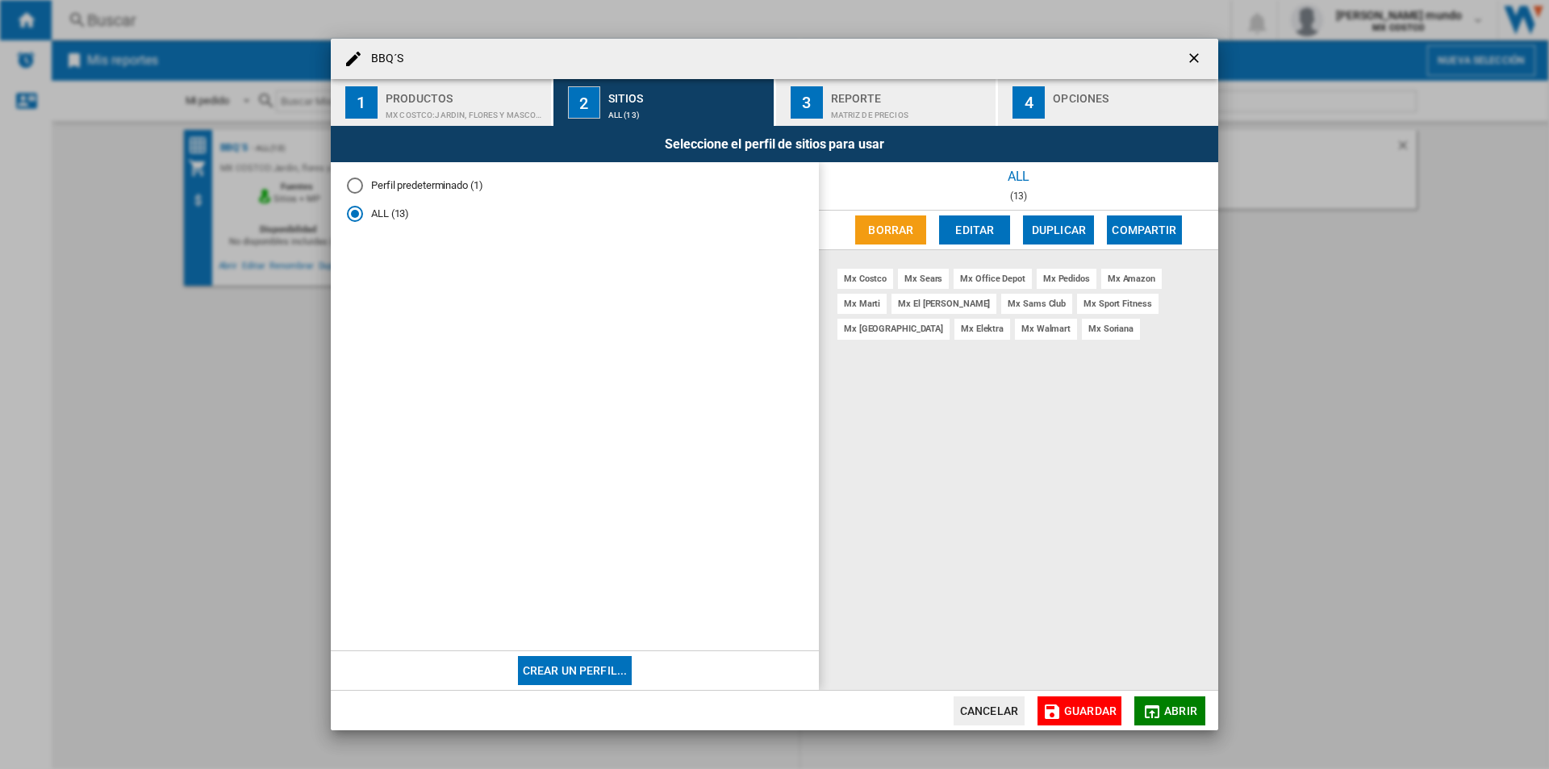
click at [861, 284] on div "mx costco" at bounding box center [865, 279] width 56 height 20
click at [434, 84] on button "1 Productos MX COSTCO:Jardin, flores y mascotas" at bounding box center [442, 102] width 222 height 47
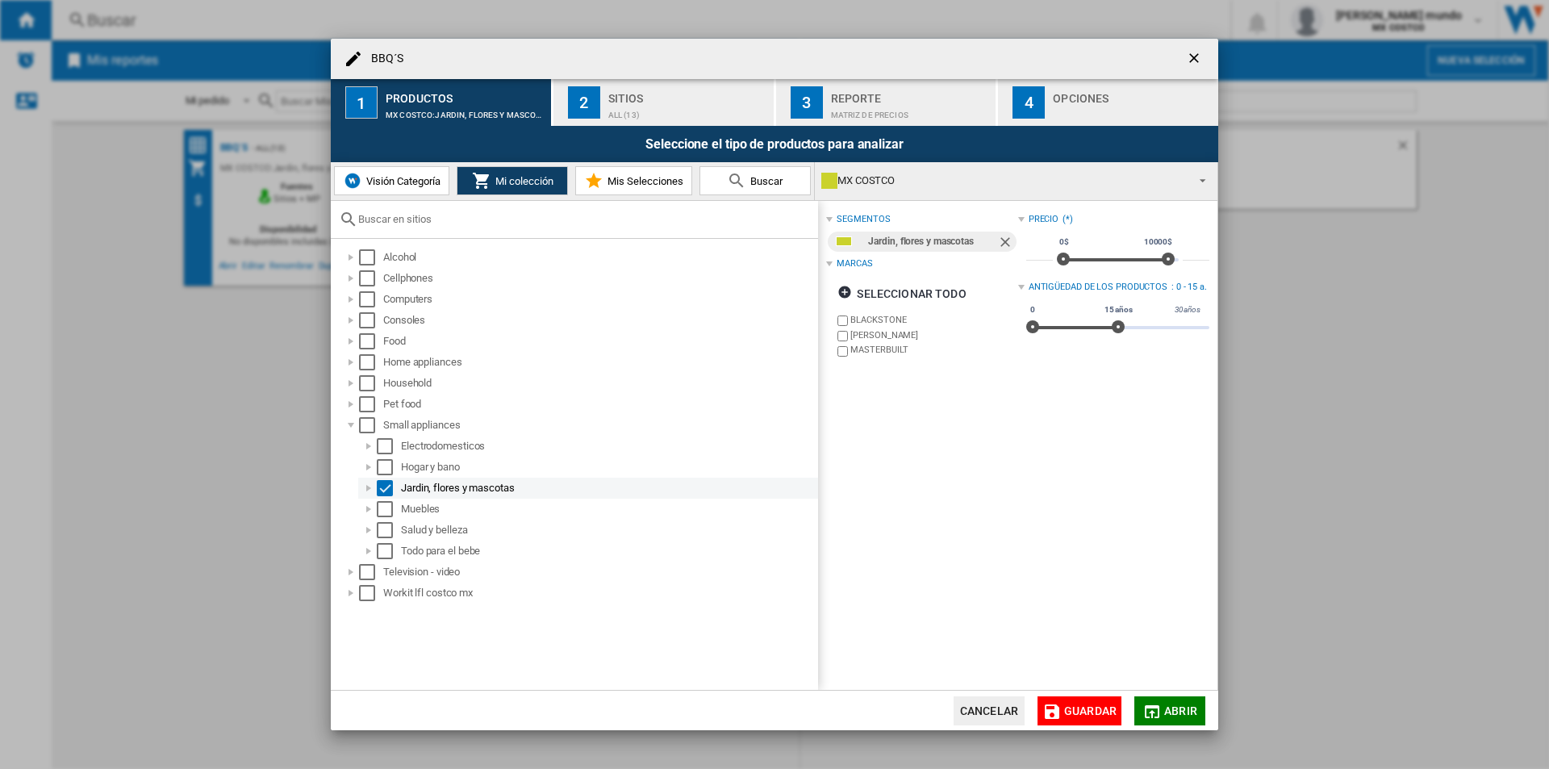
click at [364, 486] on div "BBQ´S 1 ..." at bounding box center [369, 488] width 16 height 16
click at [1170, 702] on button "Abrir" at bounding box center [1169, 710] width 71 height 29
